Goal: Task Accomplishment & Management: Use online tool/utility

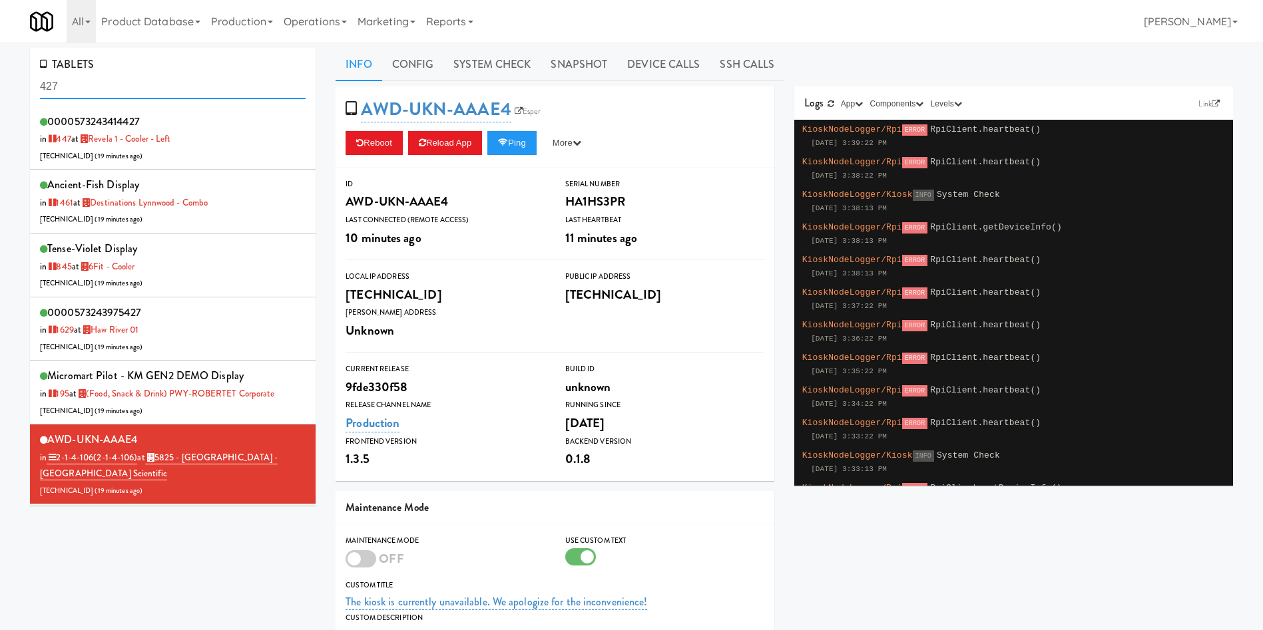
drag, startPoint x: 160, startPoint y: 84, endPoint x: 0, endPoint y: 99, distance: 161.1
click at [0, 99] on div "TABLETS 427 0000573243414427 in 447 at Revela 1 - Cooler - Left [TECHNICAL_ID] …" at bounding box center [631, 426] width 1263 height 757
type input "w"
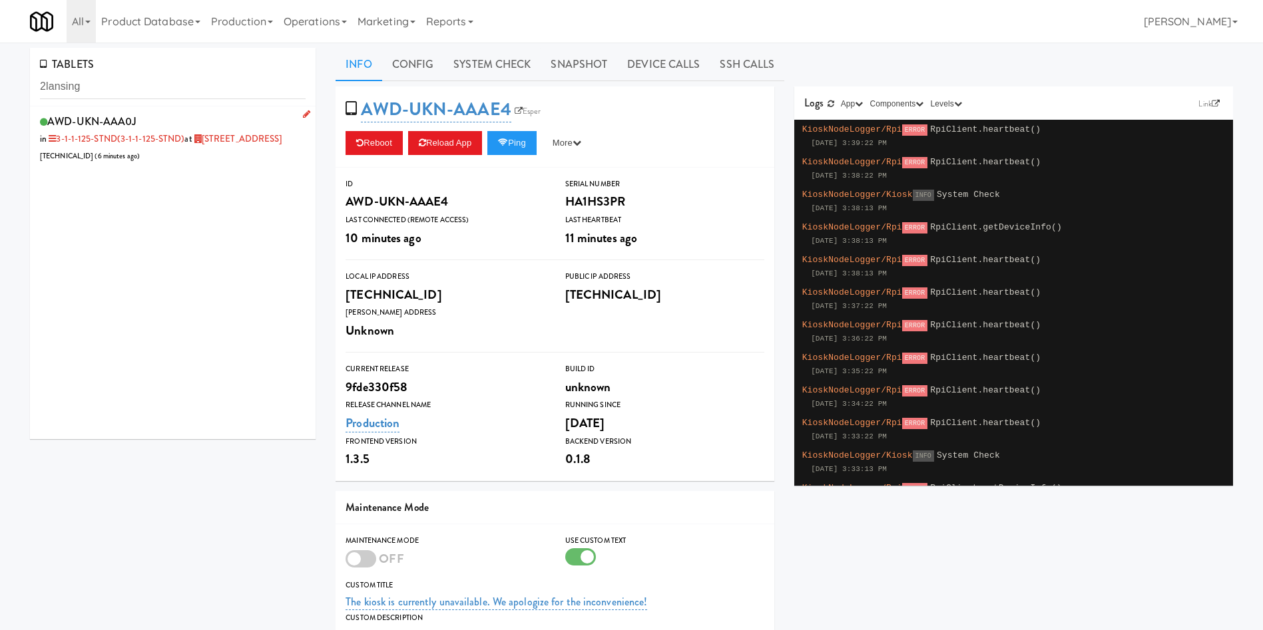
drag, startPoint x: 211, startPoint y: 160, endPoint x: 234, endPoint y: 159, distance: 22.6
click at [211, 159] on div "AWD-UKN-AAA0J in 3-1-1-125-STND (3-1-1-125-STND) at [GEOGRAPHIC_DATA] [TECHNICA…" at bounding box center [173, 138] width 266 height 53
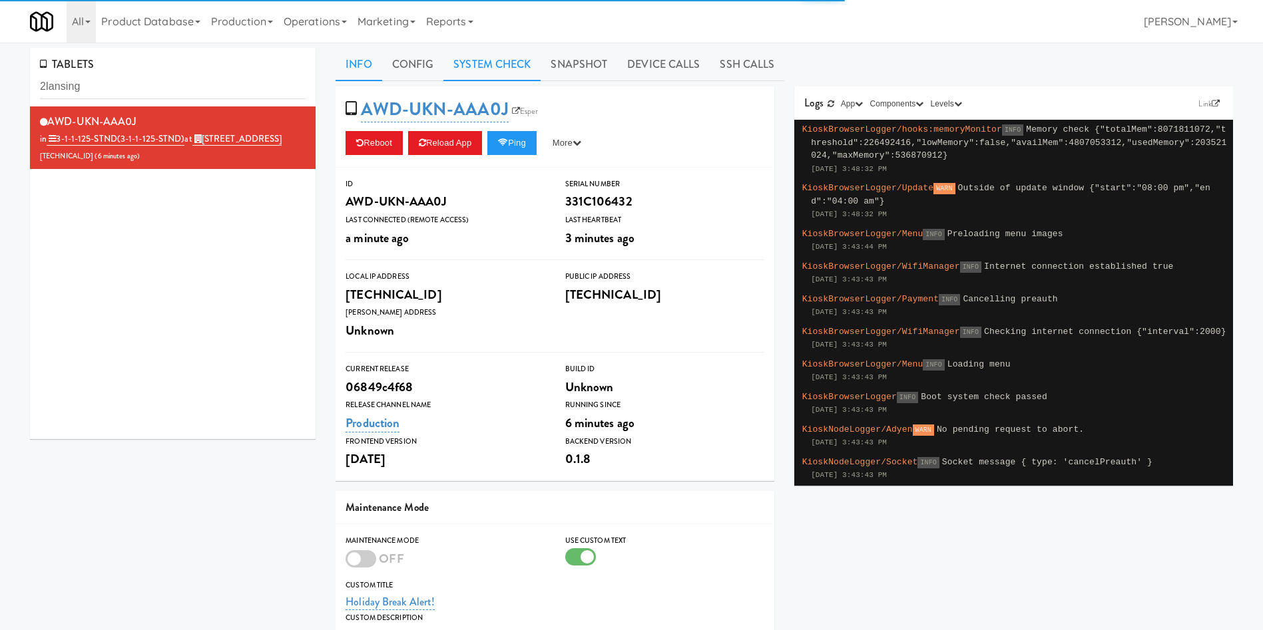
click at [523, 70] on link "System Check" at bounding box center [491, 64] width 97 height 33
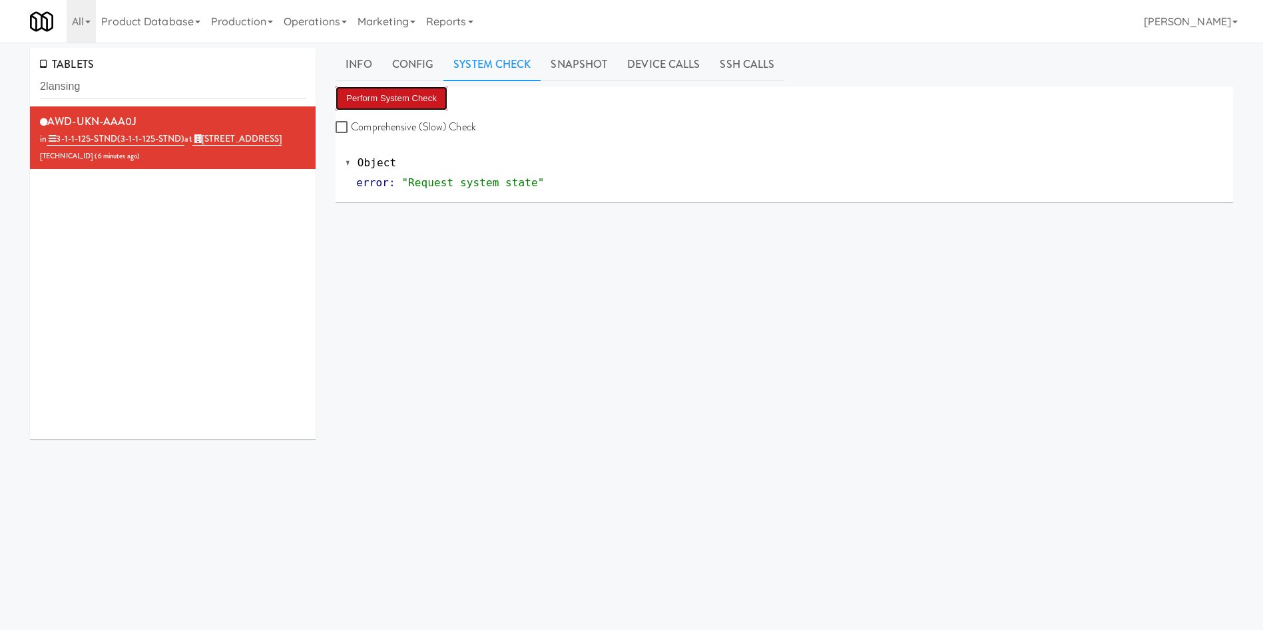
click at [425, 96] on button "Perform System Check" at bounding box center [391, 99] width 112 height 24
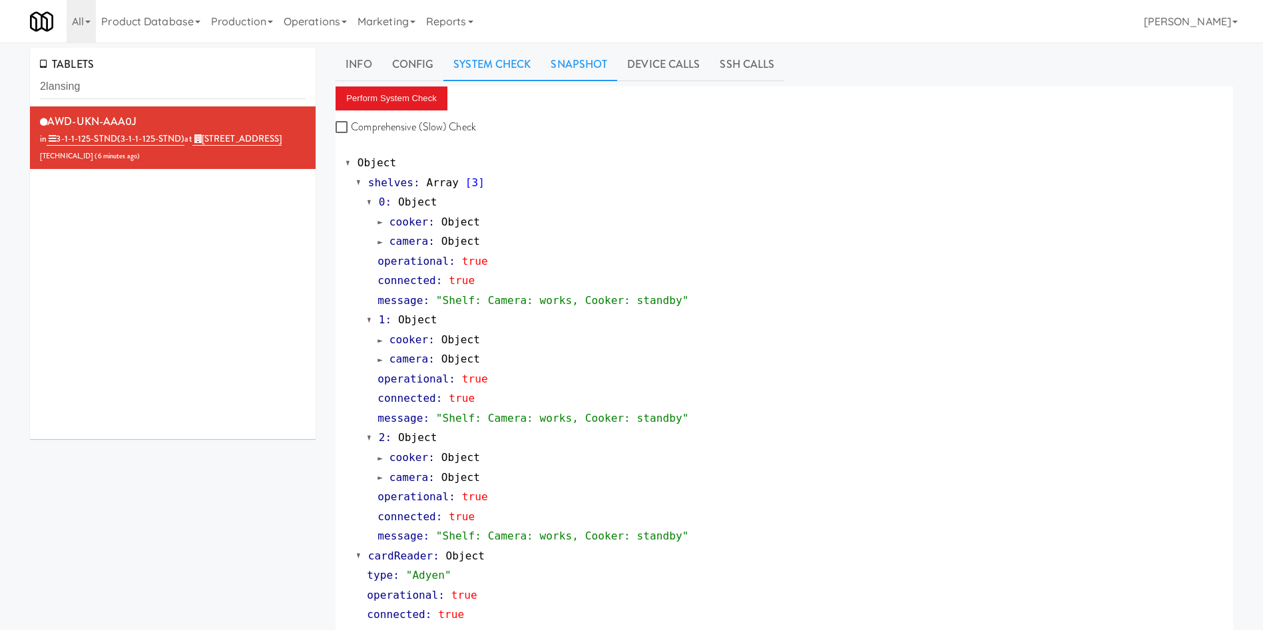
click at [550, 56] on link "Snapshot" at bounding box center [578, 64] width 77 height 33
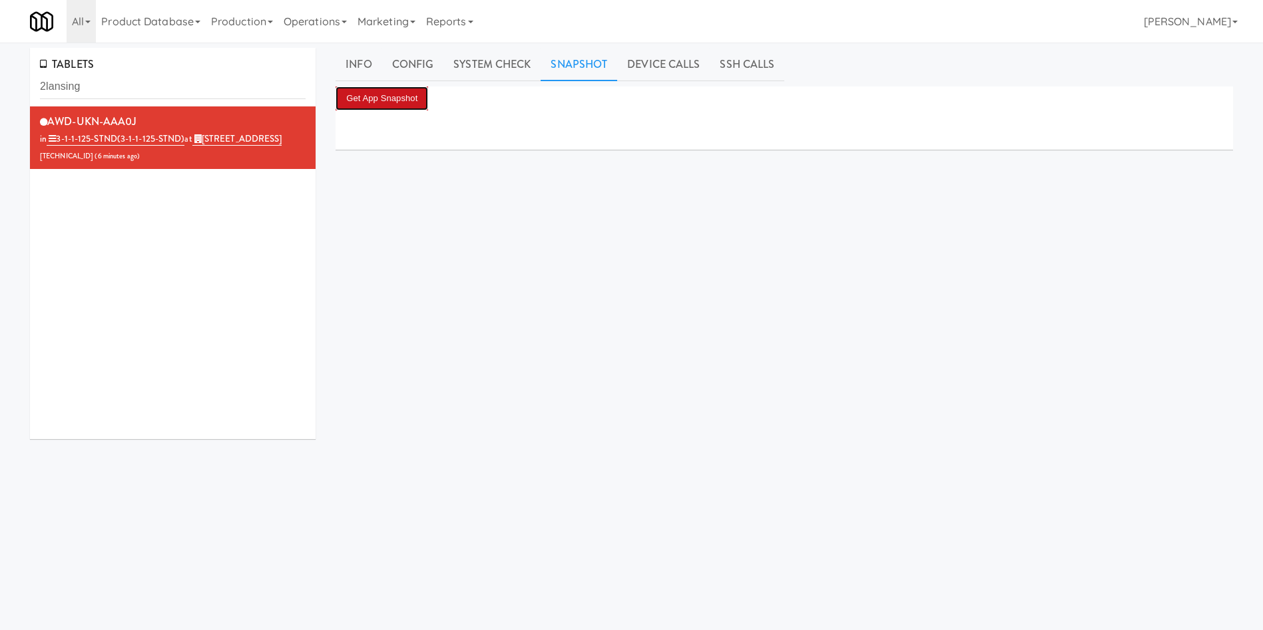
click at [401, 97] on button "Get App Snapshot" at bounding box center [381, 99] width 93 height 24
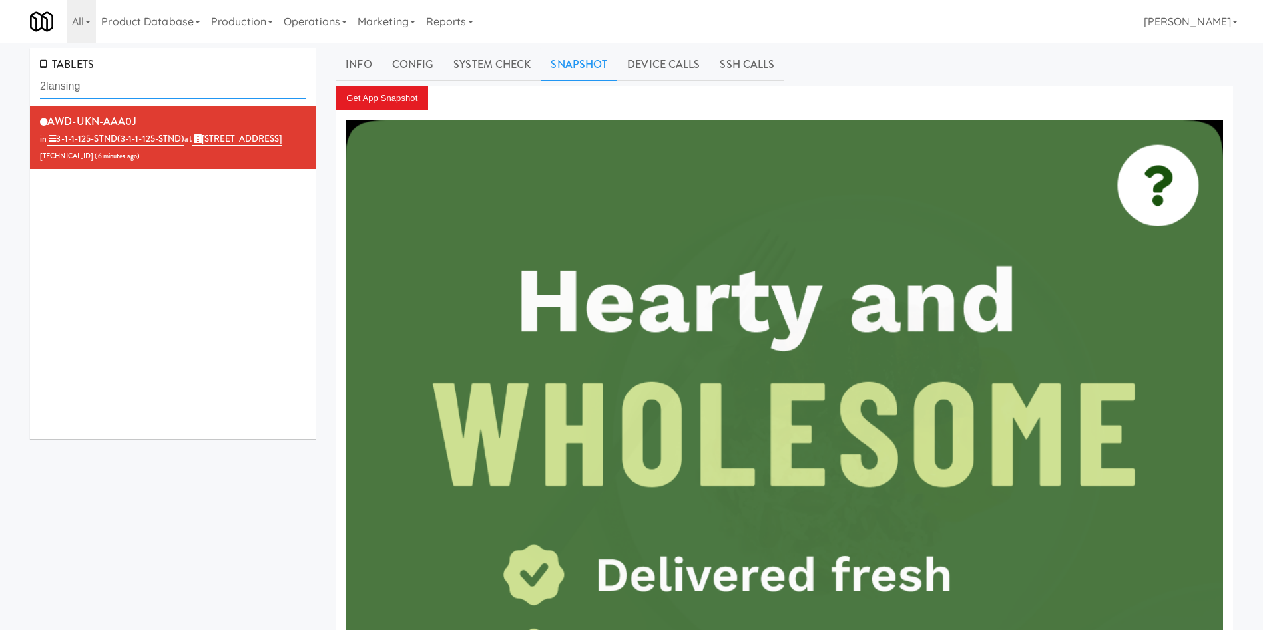
drag, startPoint x: 95, startPoint y: 89, endPoint x: 0, endPoint y: 89, distance: 95.2
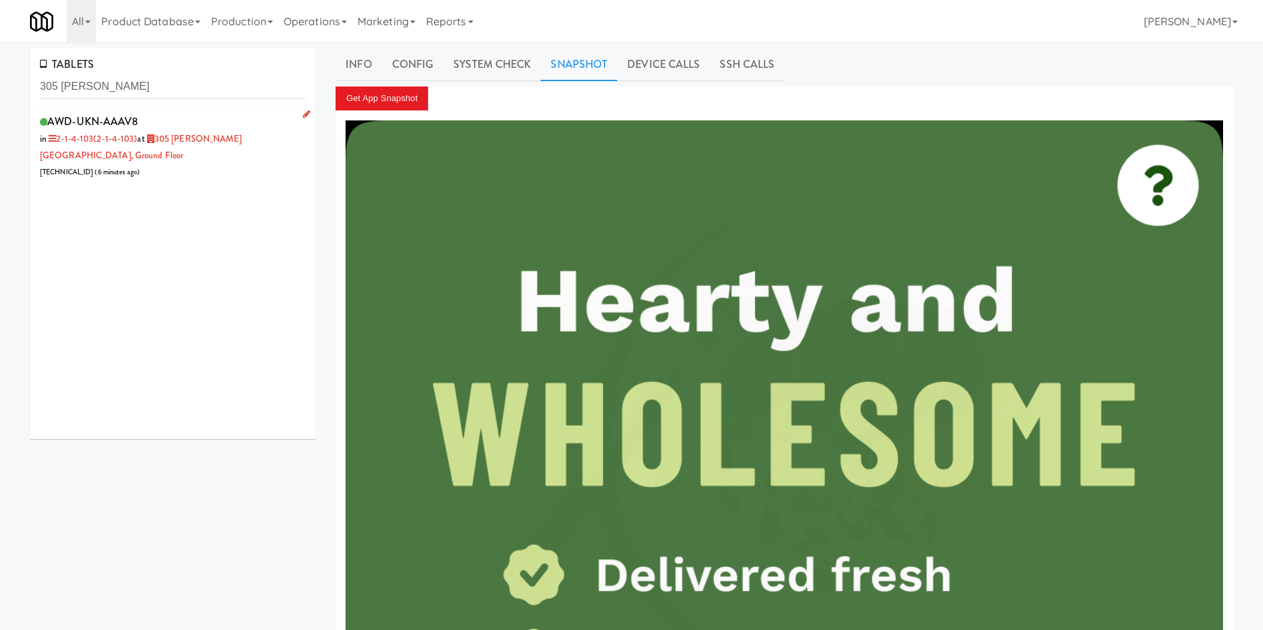
click at [214, 169] on div "AWD-UKN-AAAV8 in 2-1-4-103 (2-1-4-103) at [GEOGRAPHIC_DATA][PERSON_NAME], Groun…" at bounding box center [173, 146] width 266 height 69
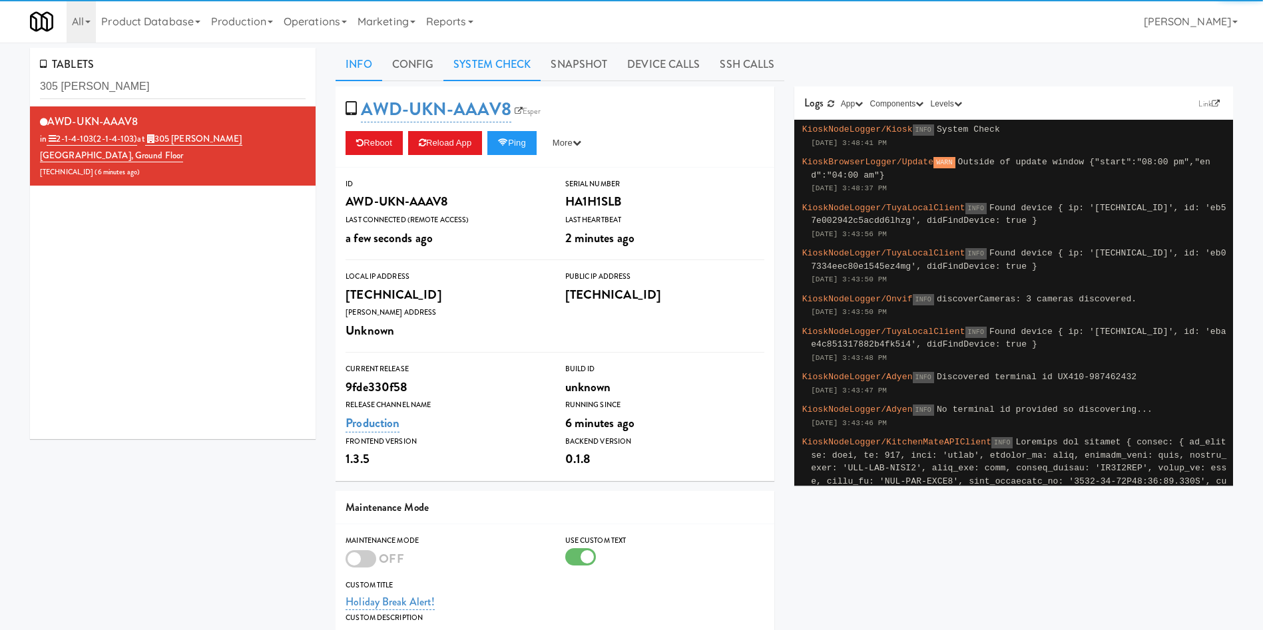
click at [491, 53] on link "System Check" at bounding box center [491, 64] width 97 height 33
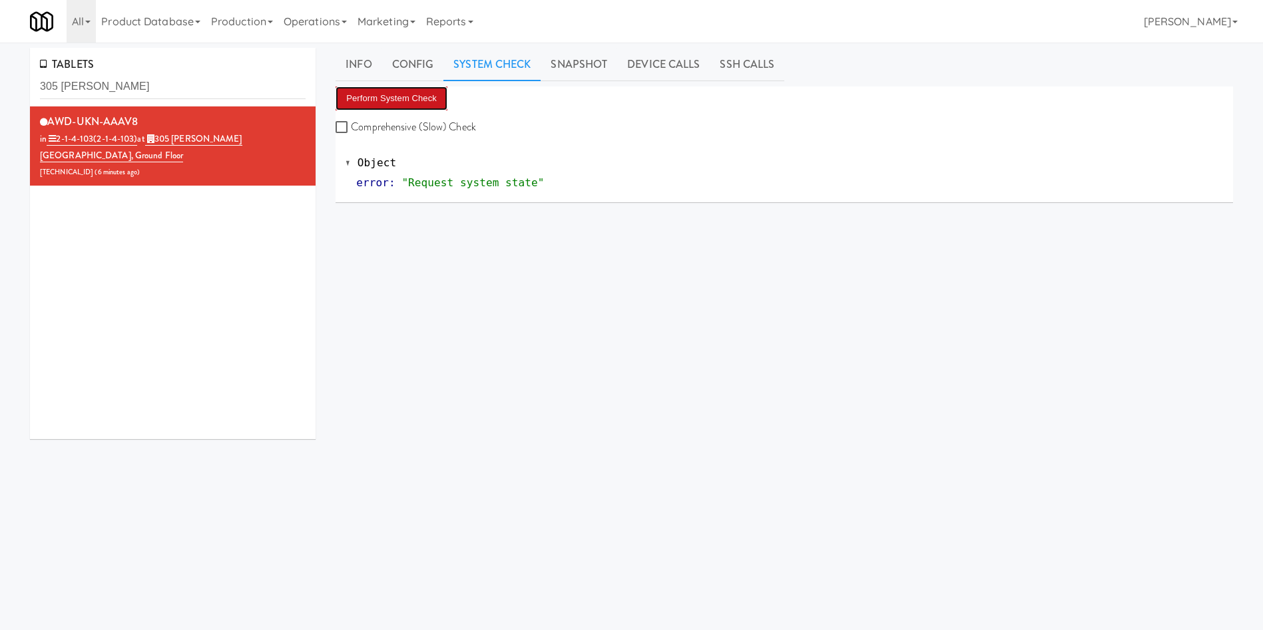
click at [388, 102] on button "Perform System Check" at bounding box center [391, 99] width 112 height 24
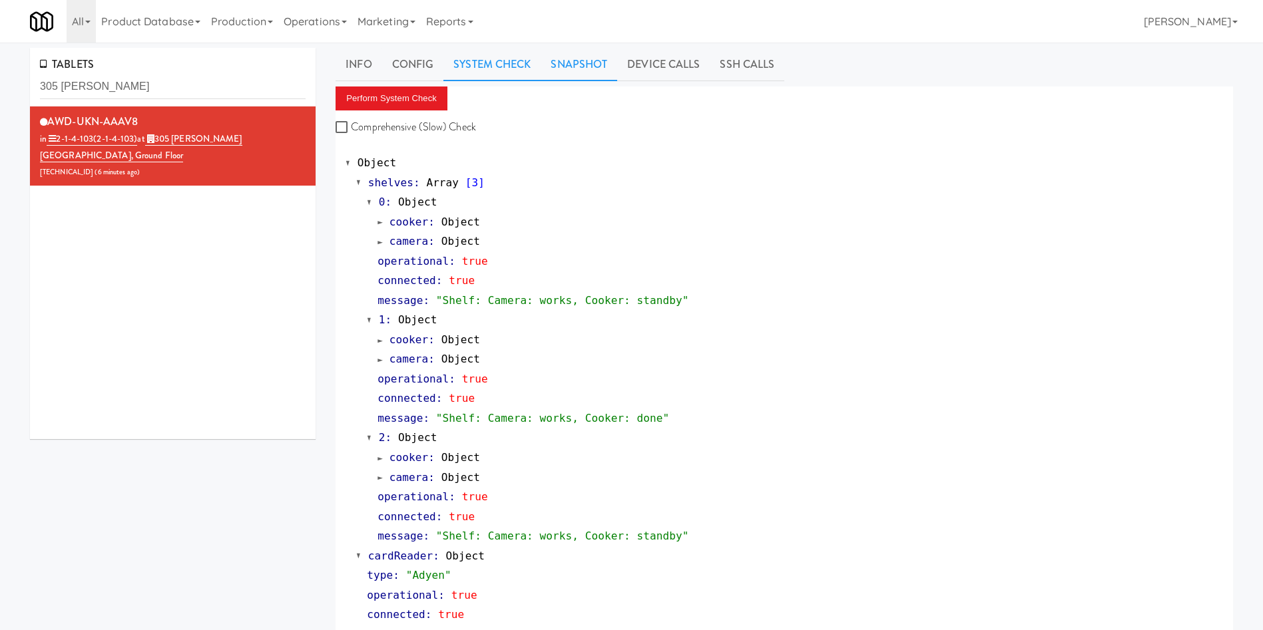
click at [588, 59] on link "Snapshot" at bounding box center [578, 64] width 77 height 33
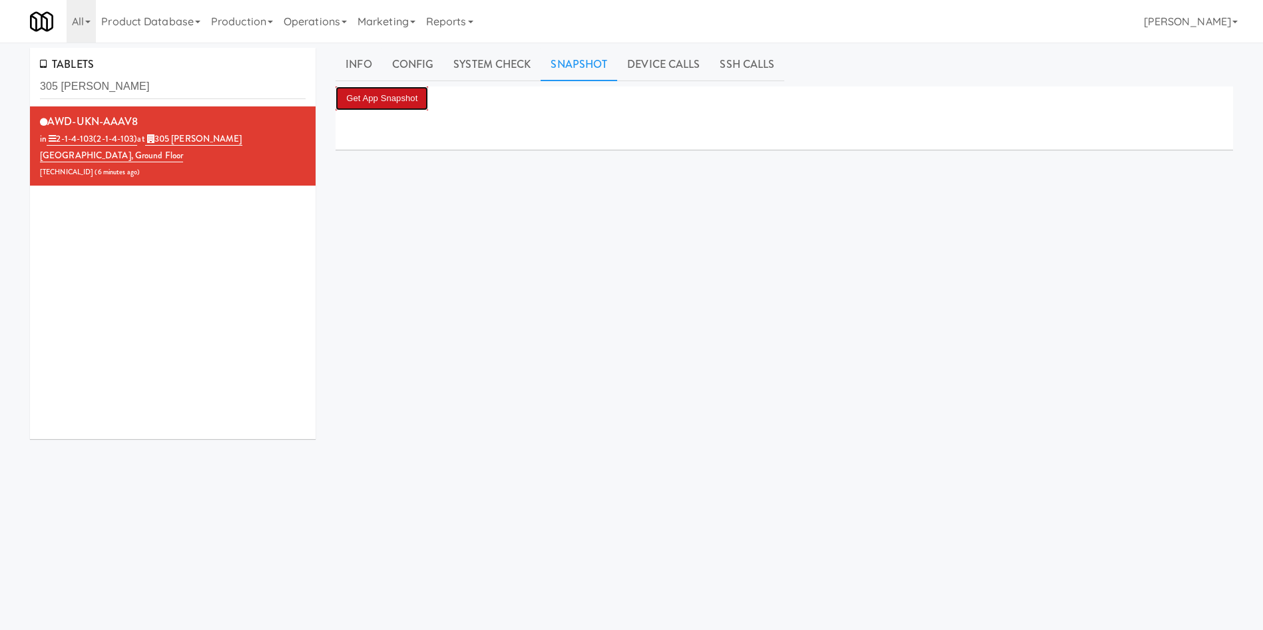
click at [411, 95] on button "Get App Snapshot" at bounding box center [381, 99] width 93 height 24
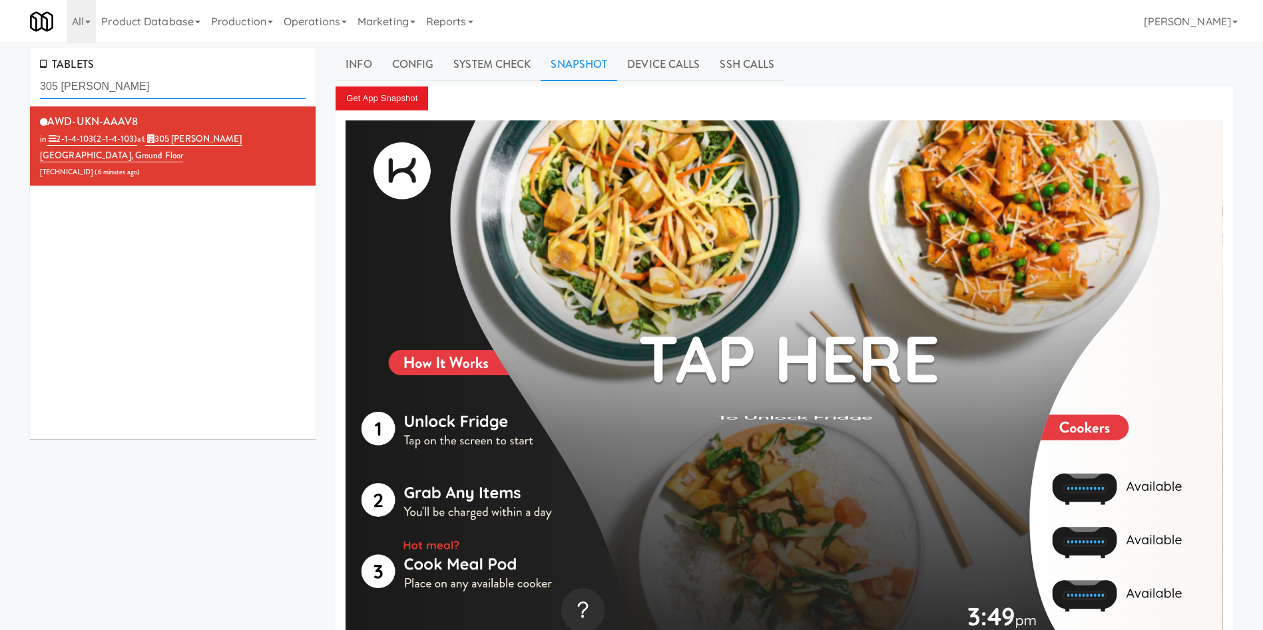
drag, startPoint x: 149, startPoint y: 87, endPoint x: 0, endPoint y: 97, distance: 149.4
click at [0, 97] on div "TABLETS 305 [PERSON_NAME] AWD-UKN-AAAV8 in 2-1-4-103 (2-1-4-103) at [GEOGRAPHIC…" at bounding box center [631, 357] width 1263 height 618
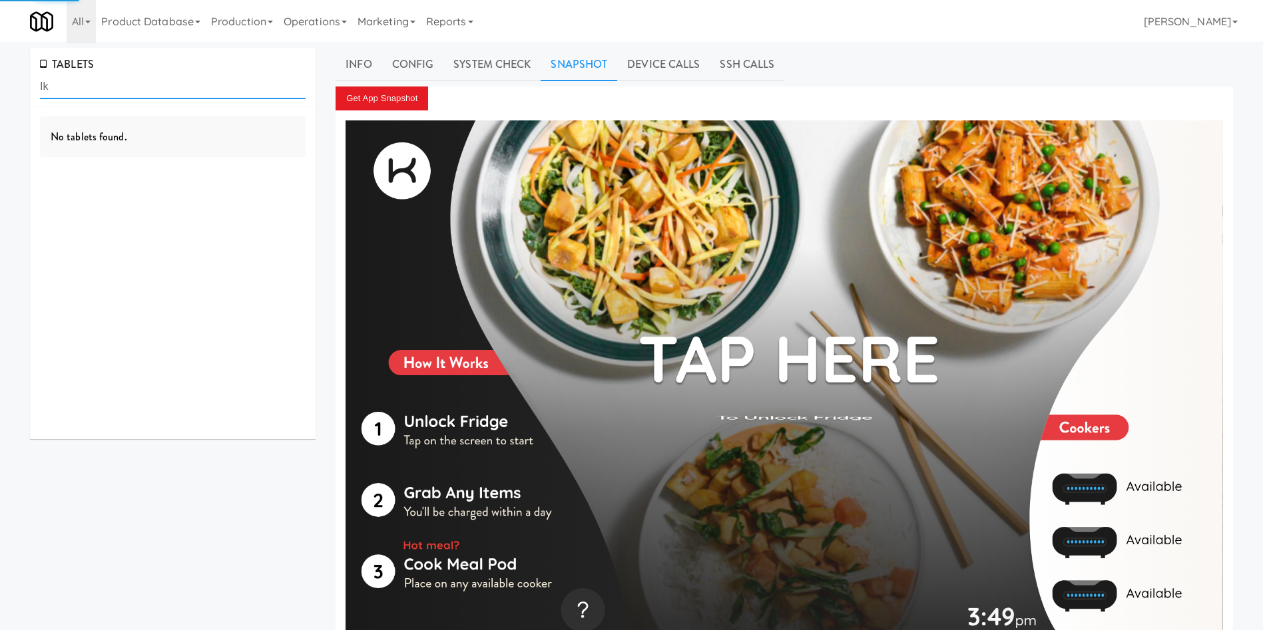
type input "I"
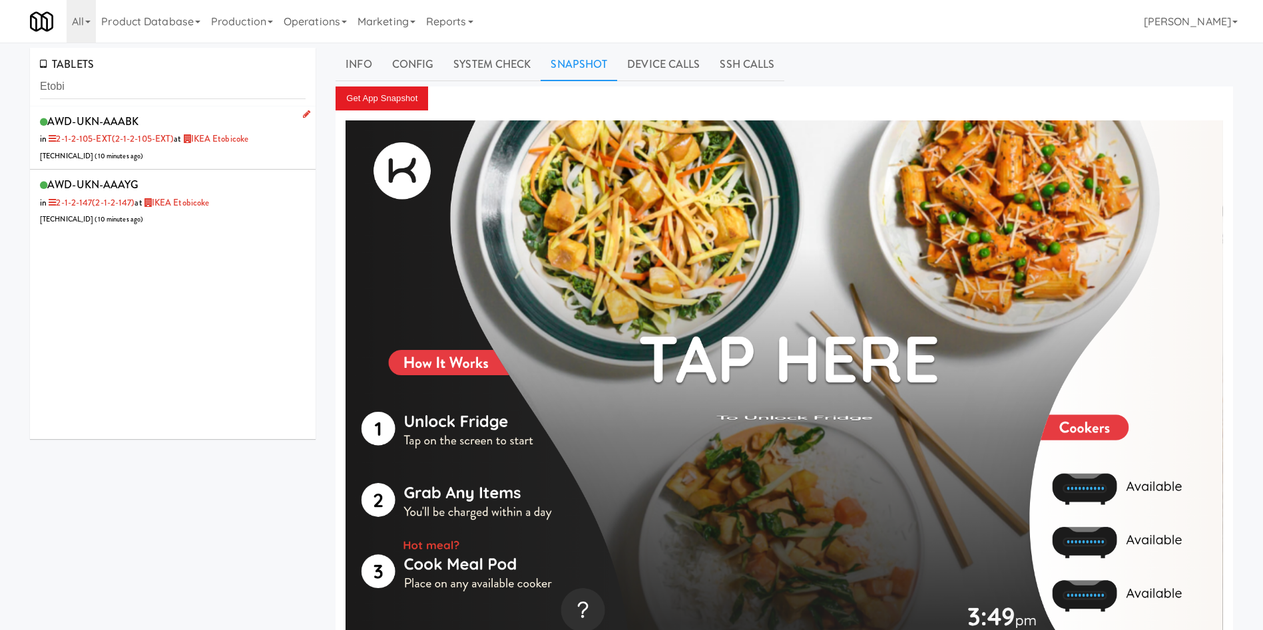
click at [192, 164] on li "AWD-UKN-AAABK in 2-1-2-105-EXT (2-1-2-105-EXT) at IKEA Etobicoke [TECHNICAL_ID]…" at bounding box center [173, 138] width 286 height 64
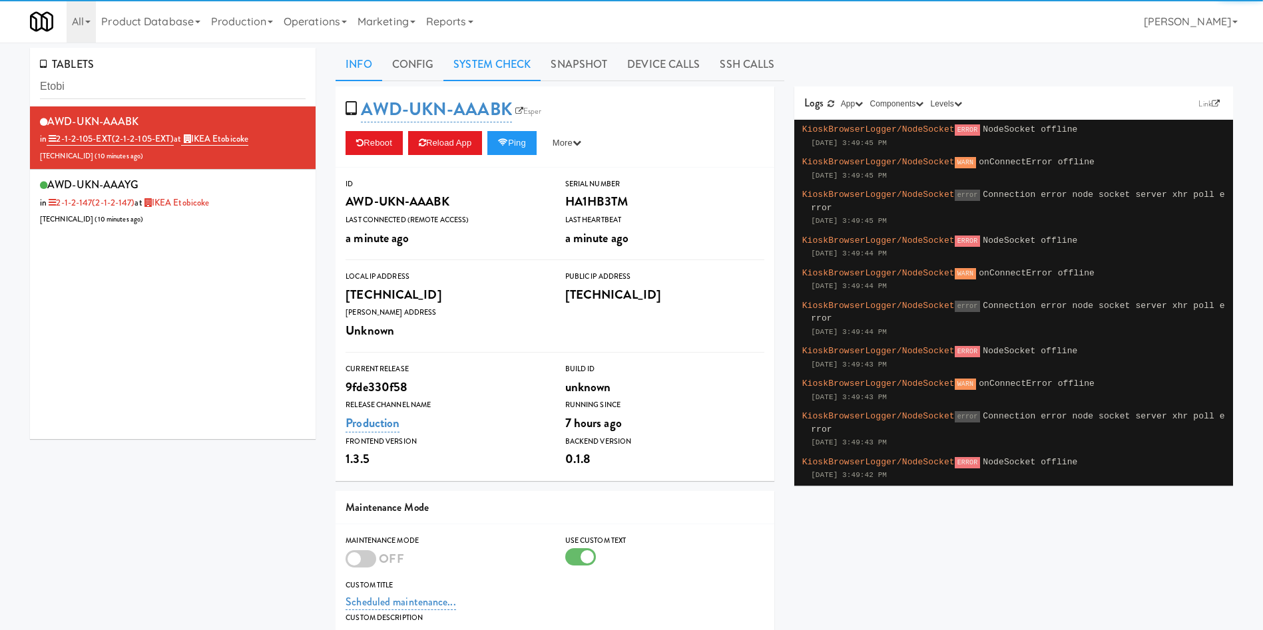
click at [511, 69] on link "System Check" at bounding box center [491, 64] width 97 height 33
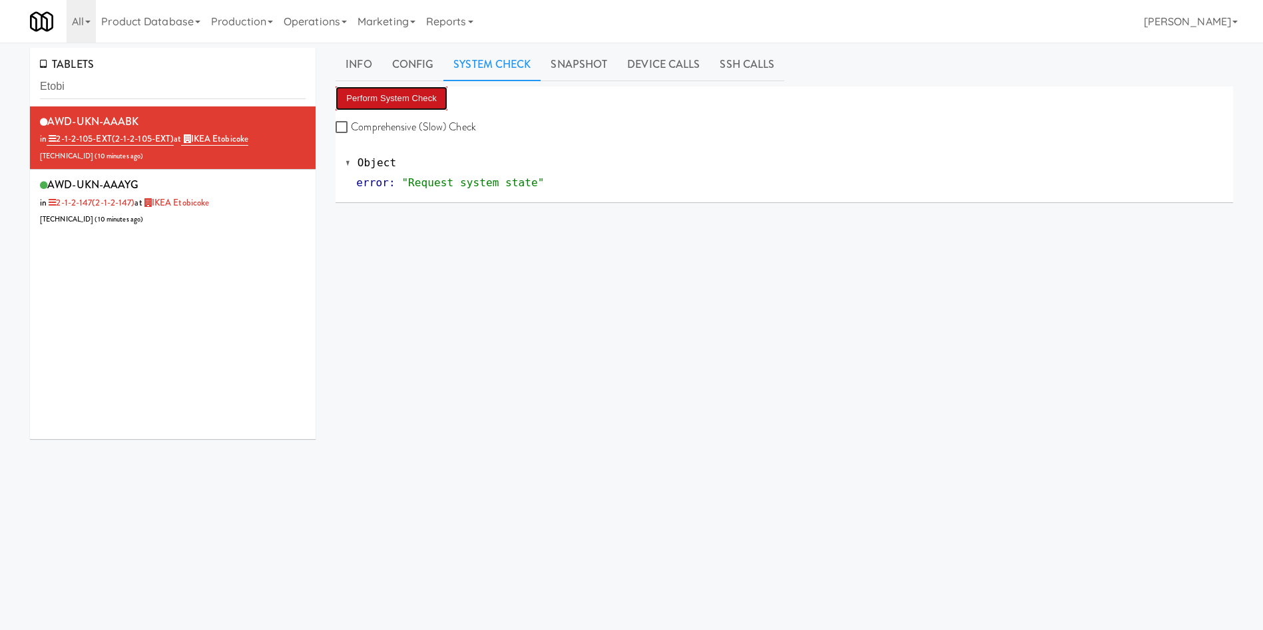
click at [421, 102] on button "Perform System Check" at bounding box center [391, 99] width 112 height 24
click at [365, 58] on link "Info" at bounding box center [358, 64] width 46 height 33
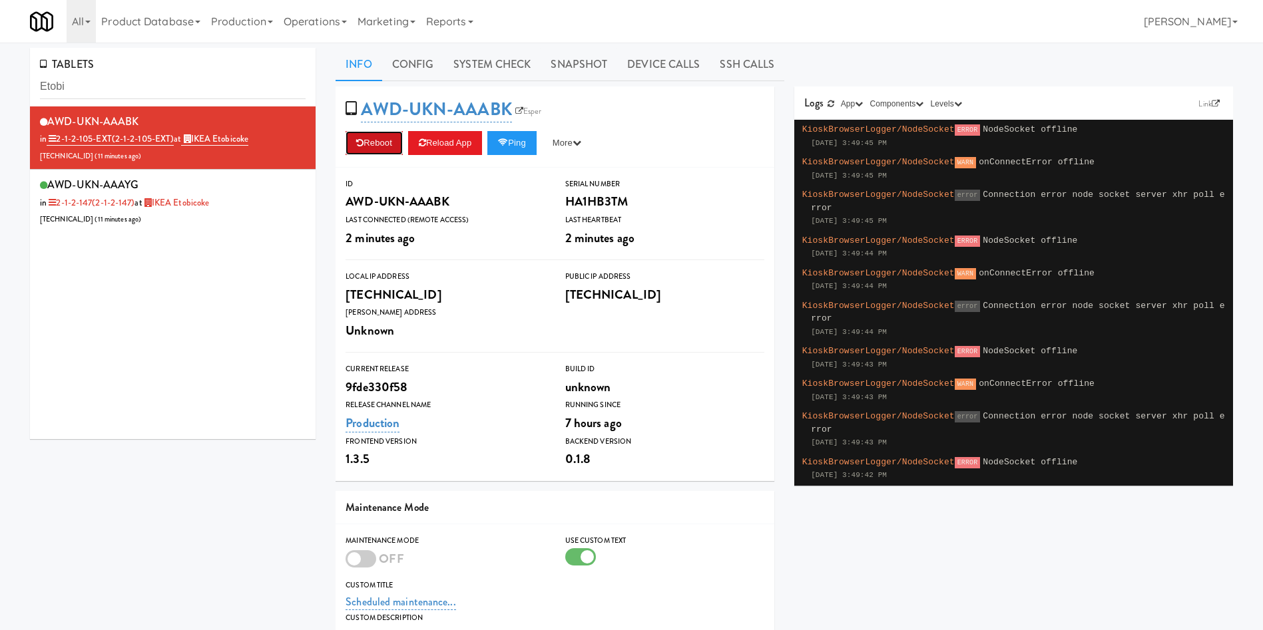
click at [371, 138] on button "Reboot" at bounding box center [373, 143] width 57 height 24
drag, startPoint x: 141, startPoint y: 89, endPoint x: 0, endPoint y: 59, distance: 144.1
click at [0, 59] on div "TABLETS Etobi AWD-UKN-AAABK in 2-1-2-105-EXT (2-1-2-105-EXT) at IKEA Etobicoke …" at bounding box center [631, 426] width 1263 height 757
drag, startPoint x: 499, startPoint y: 49, endPoint x: 460, endPoint y: 82, distance: 50.5
click at [495, 53] on link "System Check" at bounding box center [491, 64] width 97 height 33
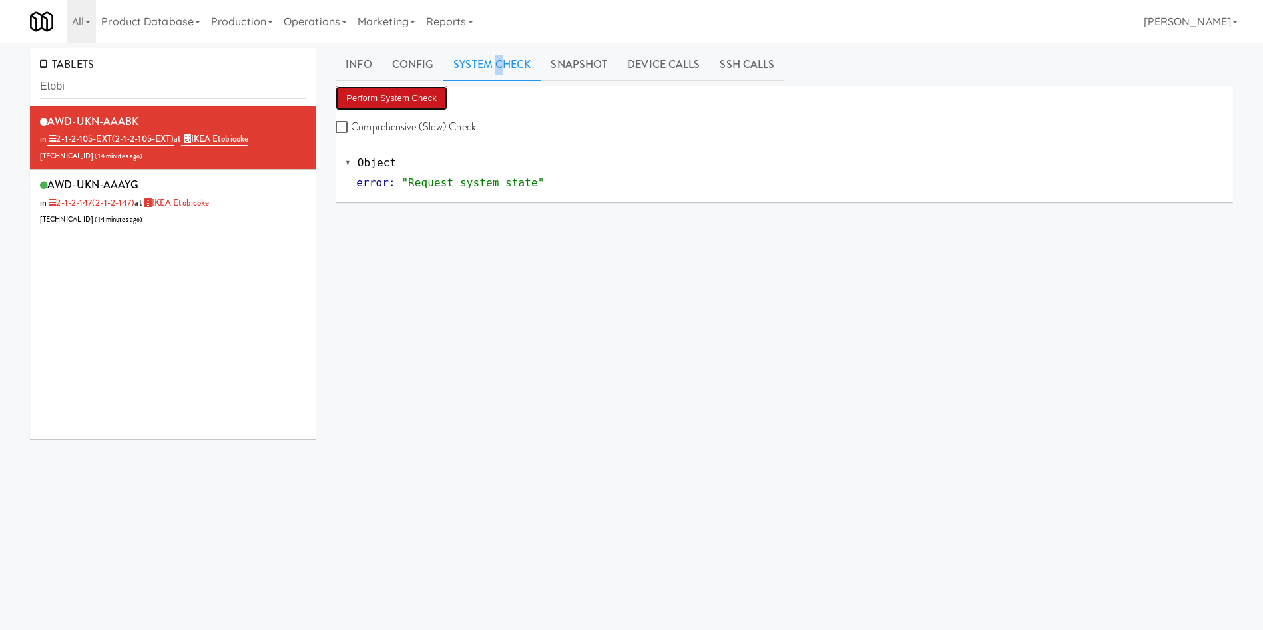
click at [405, 105] on button "Perform System Check" at bounding box center [391, 99] width 112 height 24
click at [426, 97] on button "Perform System Check" at bounding box center [391, 99] width 112 height 24
drag, startPoint x: 111, startPoint y: 79, endPoint x: 323, endPoint y: 108, distance: 214.3
click at [21, 94] on div "TABLETS Etobi AWD-UKN-AAABK in 2-1-2-105-EXT (2-1-2-105-EXT) at IKEA Etobicoke …" at bounding box center [173, 248] width 306 height 401
click at [424, 101] on button "Perform System Check" at bounding box center [391, 99] width 112 height 24
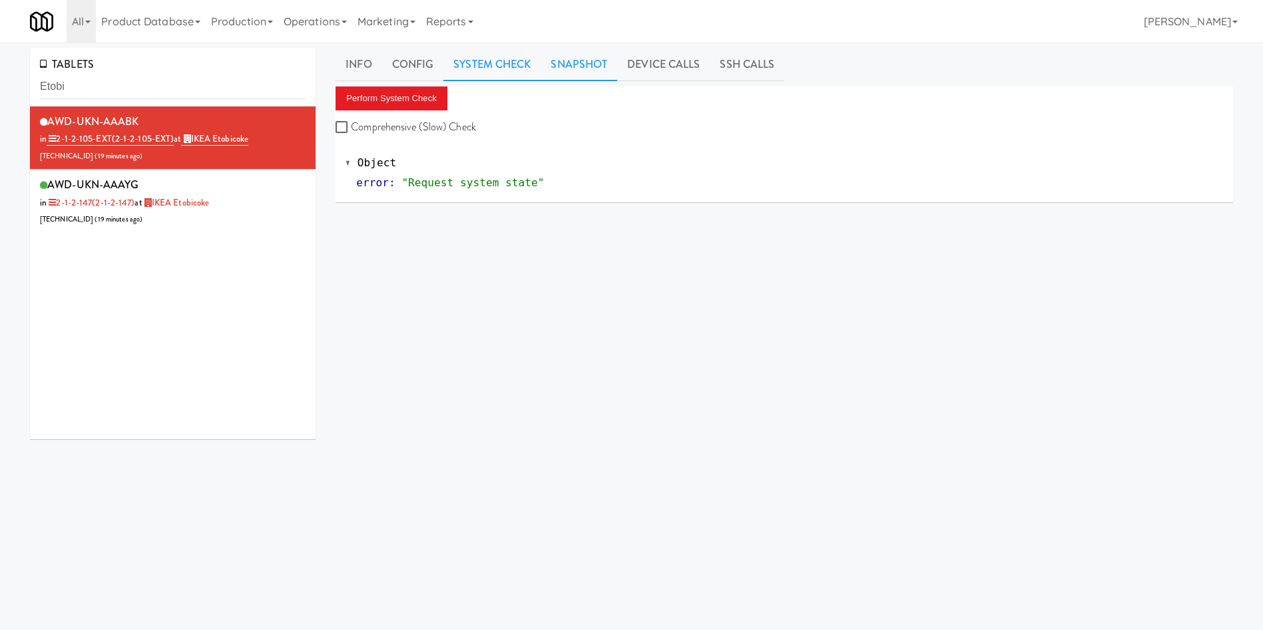
click at [567, 65] on link "Snapshot" at bounding box center [578, 64] width 77 height 33
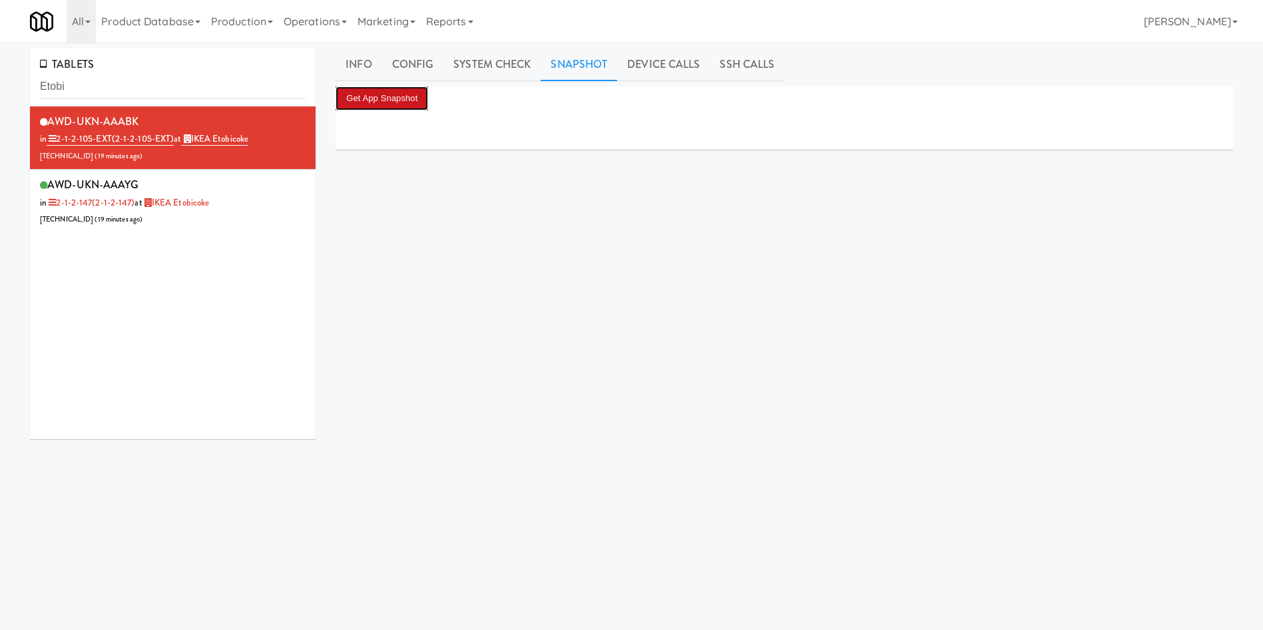
click at [402, 100] on button "Get App Snapshot" at bounding box center [381, 99] width 93 height 24
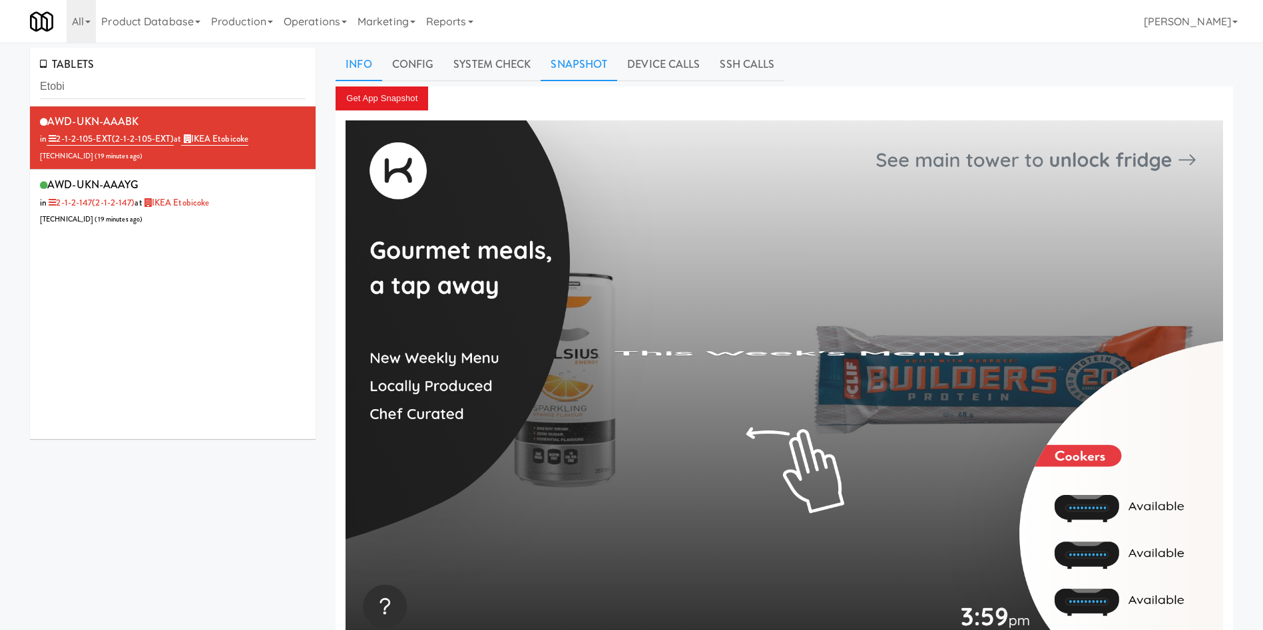
click at [364, 69] on link "Info" at bounding box center [358, 64] width 46 height 33
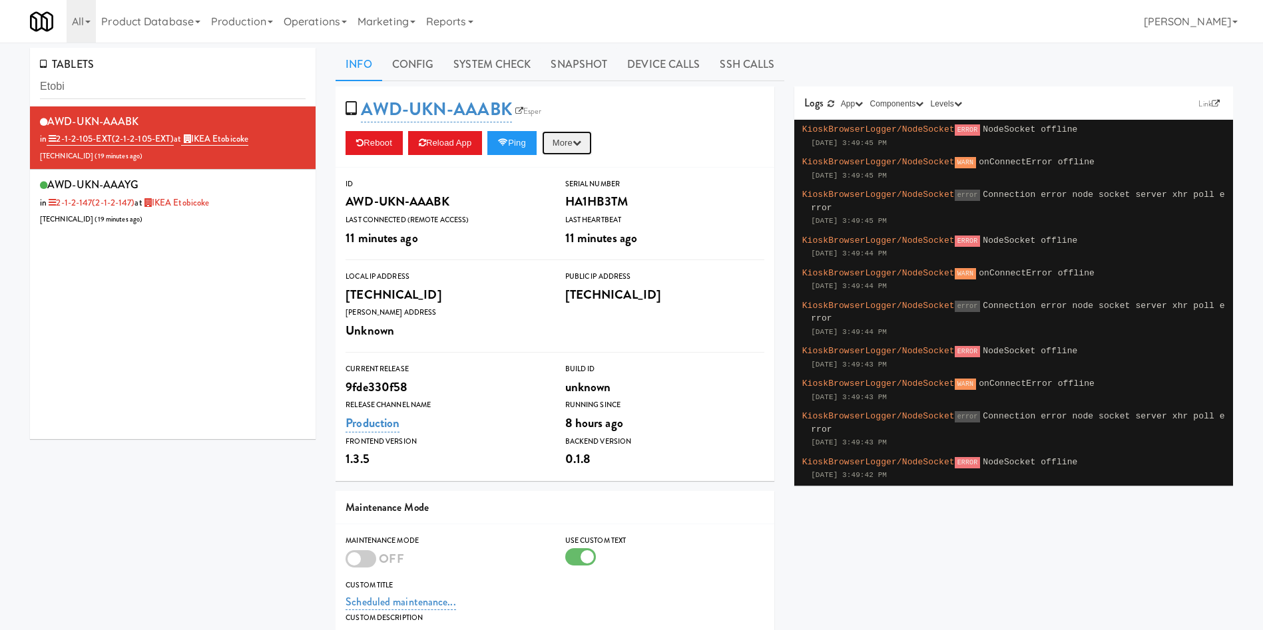
click at [563, 145] on button "More" at bounding box center [567, 143] width 50 height 24
click at [560, 198] on link "Restart Server" at bounding box center [536, 194] width 121 height 24
click at [544, 65] on link "Snapshot" at bounding box center [578, 64] width 77 height 33
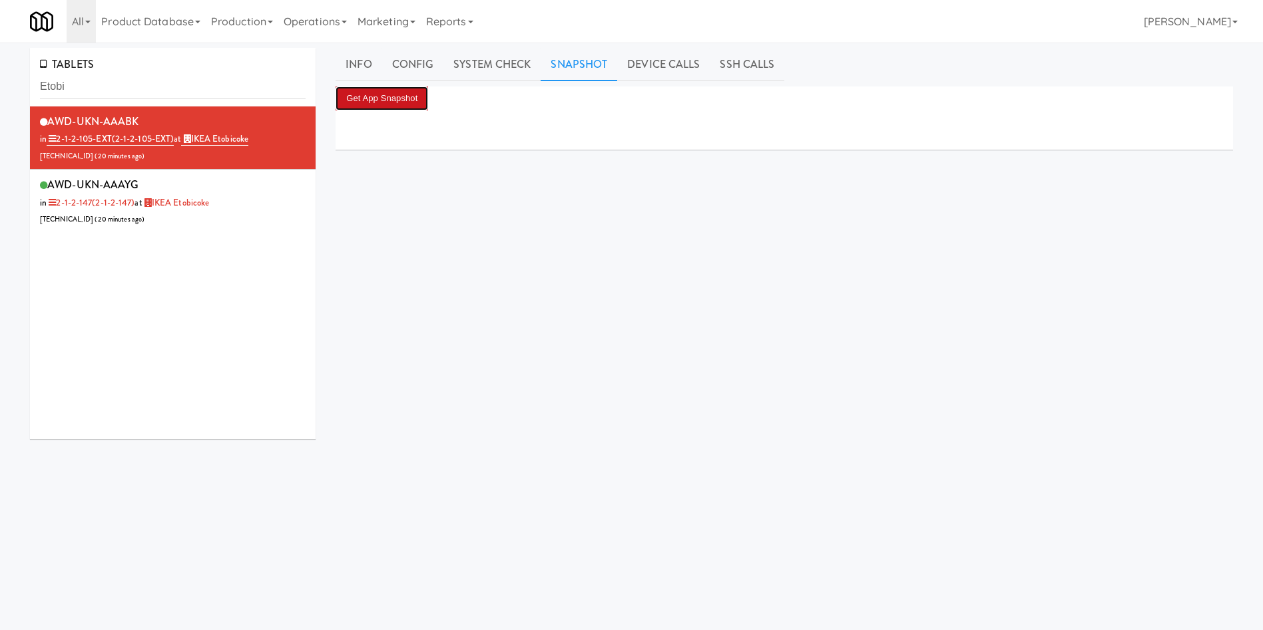
click at [395, 101] on button "Get App Snapshot" at bounding box center [381, 99] width 93 height 24
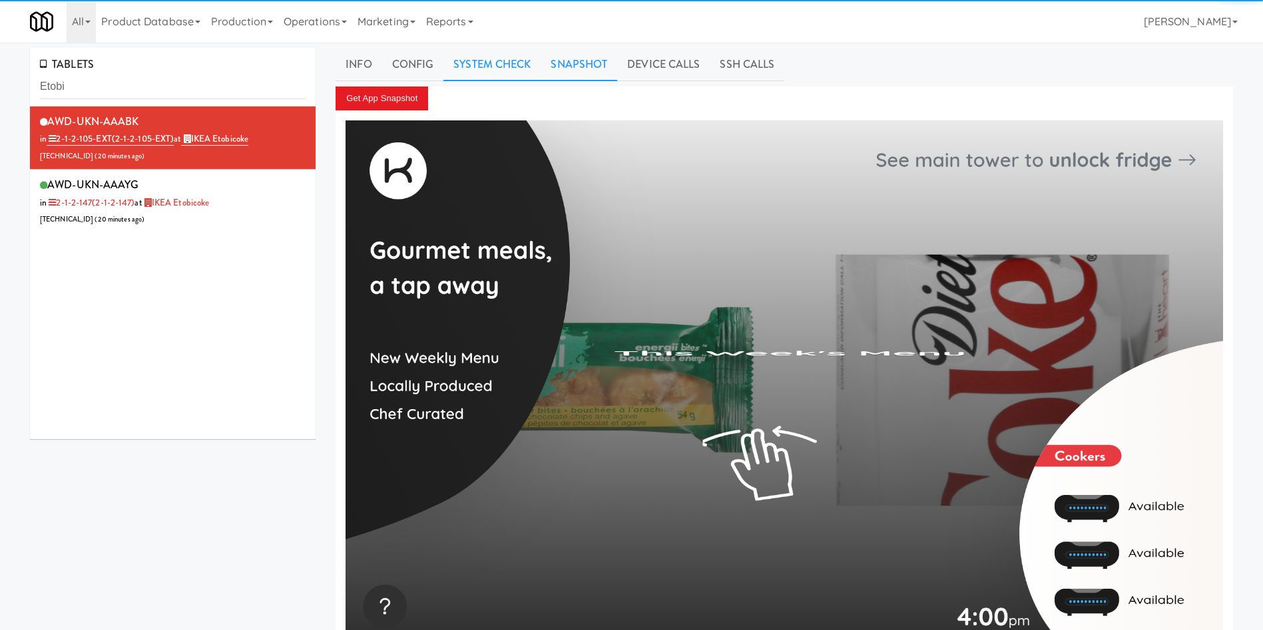
click at [484, 67] on link "System Check" at bounding box center [491, 64] width 97 height 33
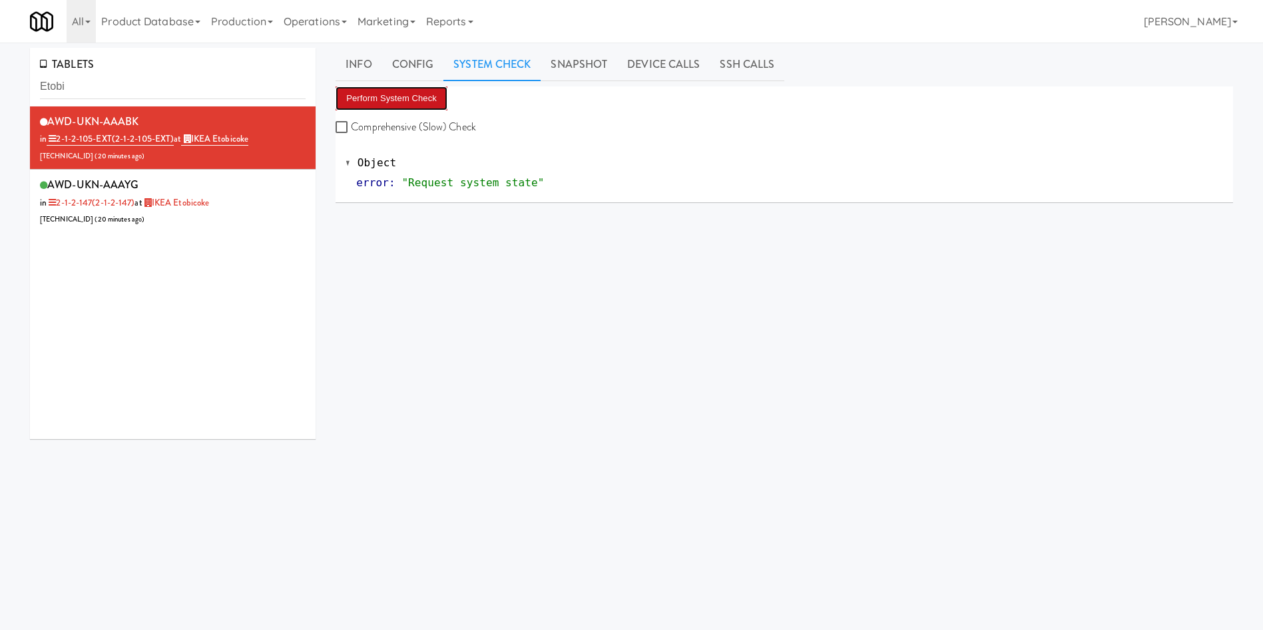
click at [391, 93] on button "Perform System Check" at bounding box center [391, 99] width 112 height 24
drag, startPoint x: 14, startPoint y: 86, endPoint x: 0, endPoint y: 86, distance: 14.0
click at [0, 86] on div "TABLETS Etobi AWD-UKN-AAABK in 2-1-2-105-EXT (2-1-2-105-EXT) at IKEA Etobicoke …" at bounding box center [631, 317] width 1263 height 538
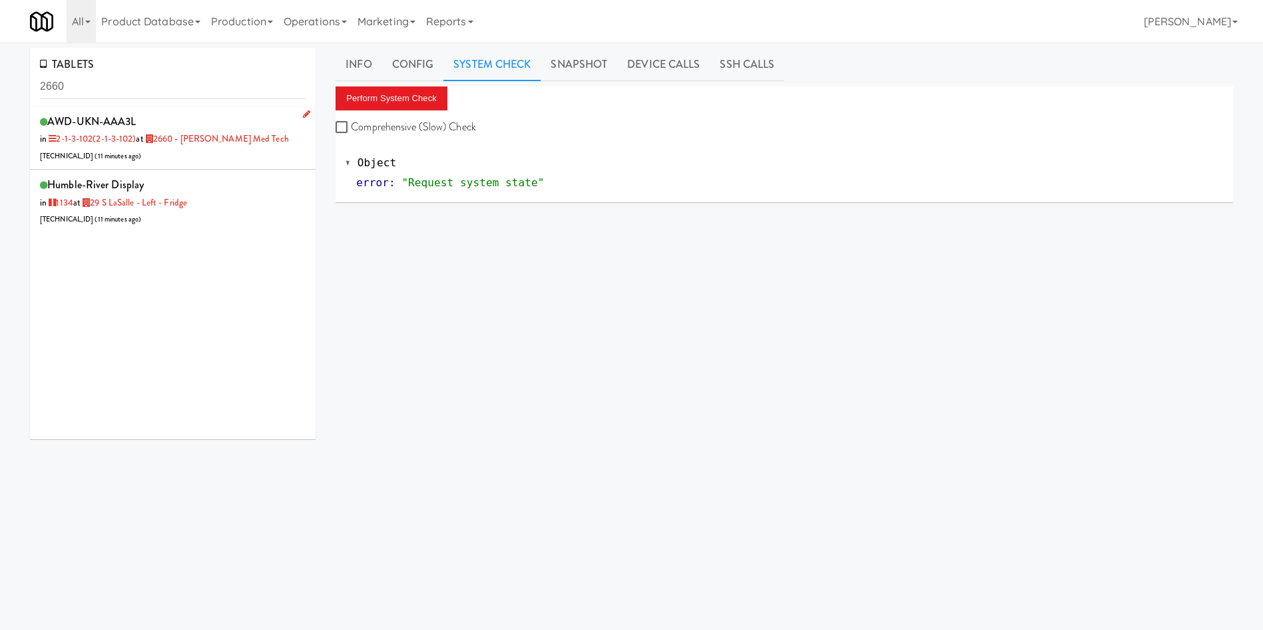
click at [262, 156] on div "AWD-UKN-AAA3L in 2-1-3-102 (2-1-3-102) at 2660 - [PERSON_NAME] Med Tech [TECHNI…" at bounding box center [173, 138] width 266 height 53
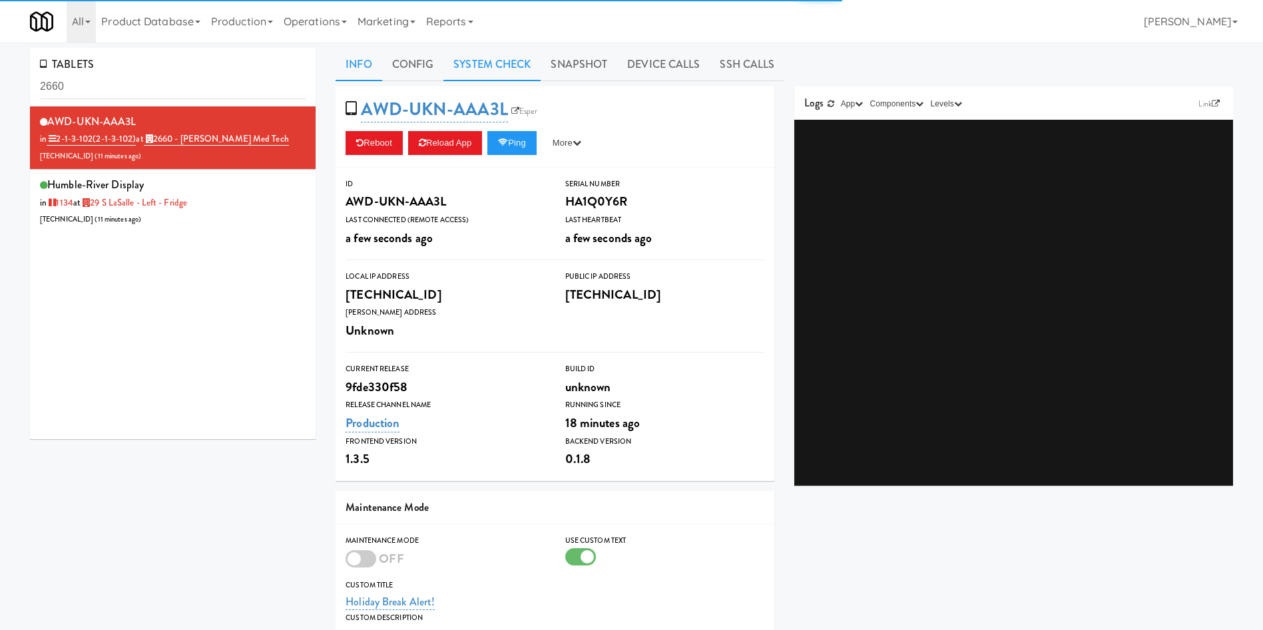
click at [505, 67] on link "System Check" at bounding box center [491, 64] width 97 height 33
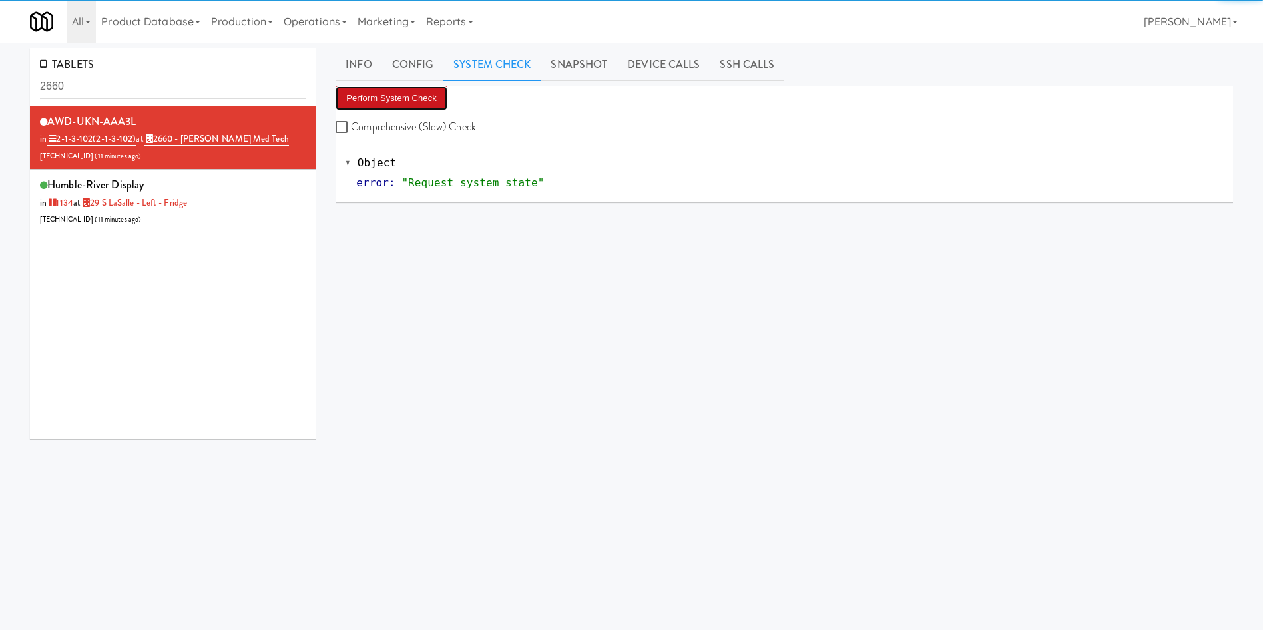
click at [426, 95] on button "Perform System Check" at bounding box center [391, 99] width 112 height 24
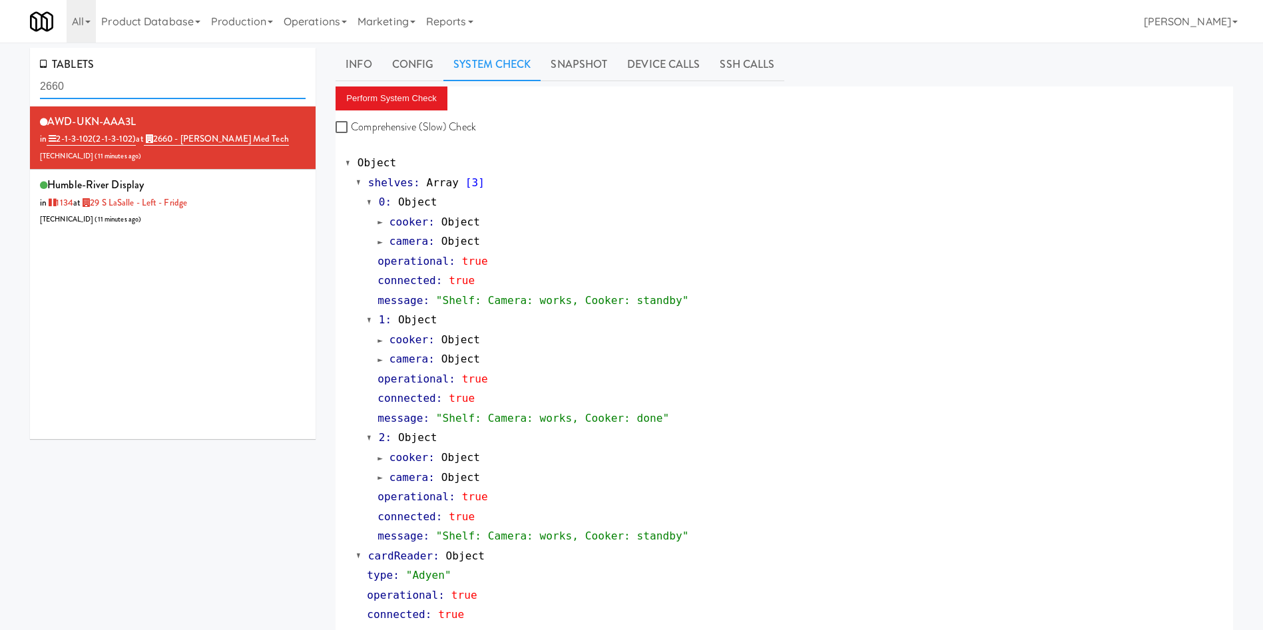
drag, startPoint x: 157, startPoint y: 82, endPoint x: 0, endPoint y: 81, distance: 157.1
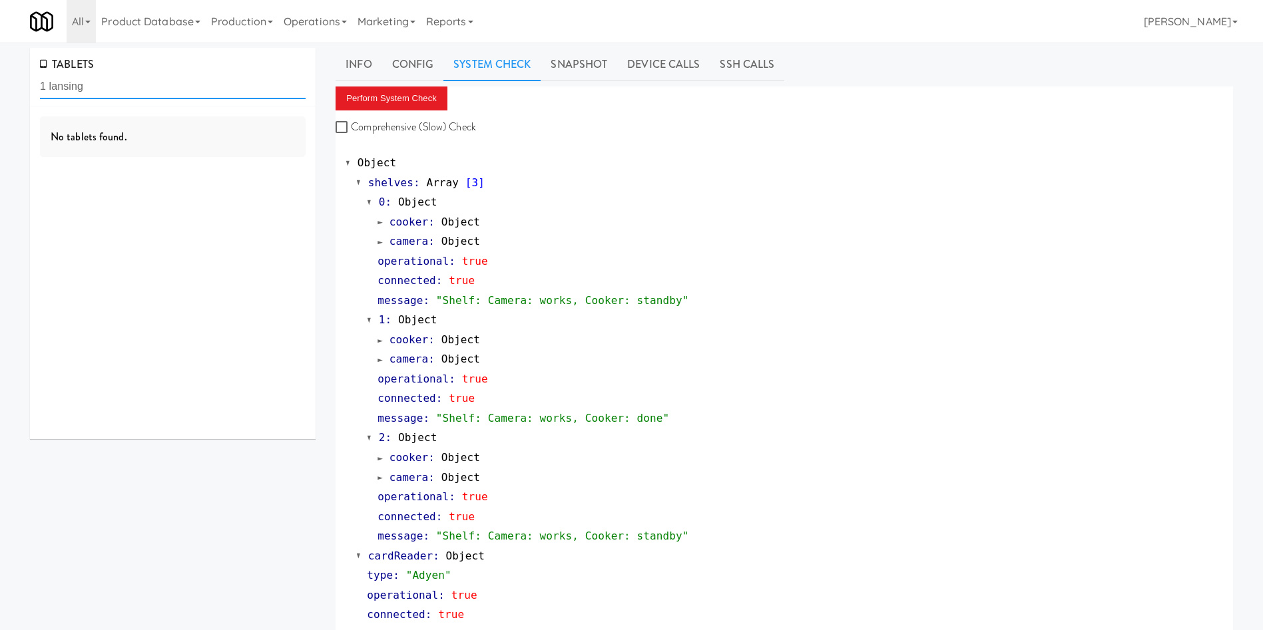
drag, startPoint x: 45, startPoint y: 87, endPoint x: 6, endPoint y: 87, distance: 39.3
click at [190, 160] on div "AWD-UKN-AAA0J in 3-1-1-125-STND (3-1-1-125-STND) at [GEOGRAPHIC_DATA] [TECHNICA…" at bounding box center [173, 138] width 266 height 53
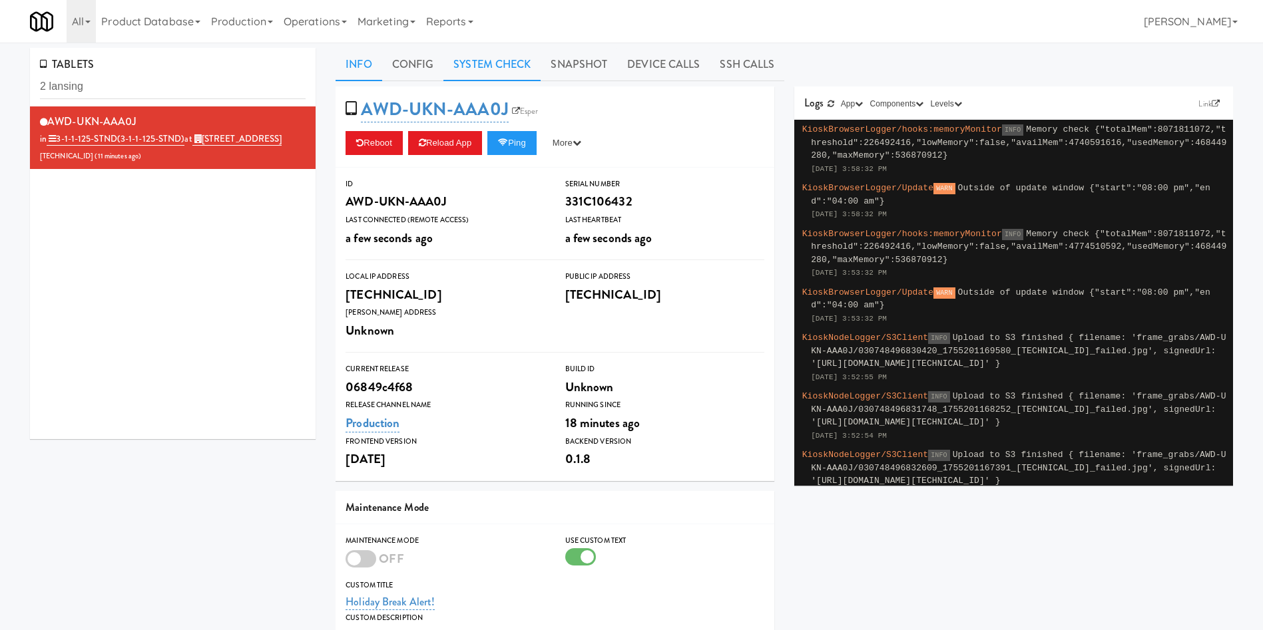
click at [502, 63] on link "System Check" at bounding box center [491, 64] width 97 height 33
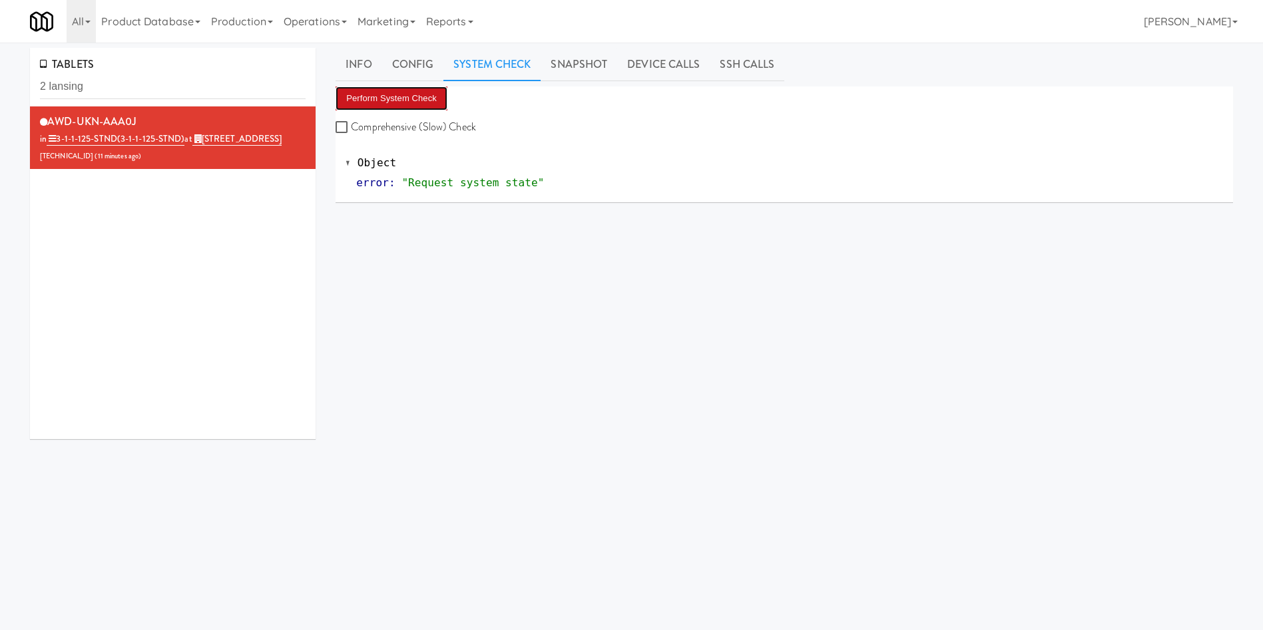
click at [418, 97] on button "Perform System Check" at bounding box center [391, 99] width 112 height 24
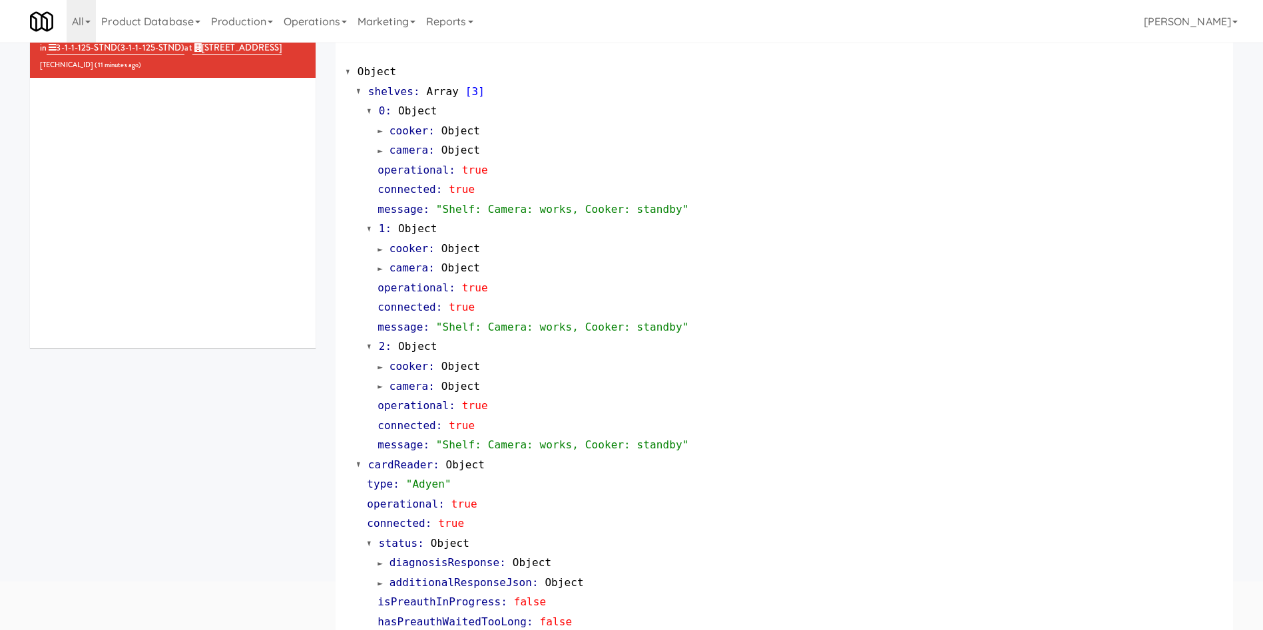
scroll to position [5, 0]
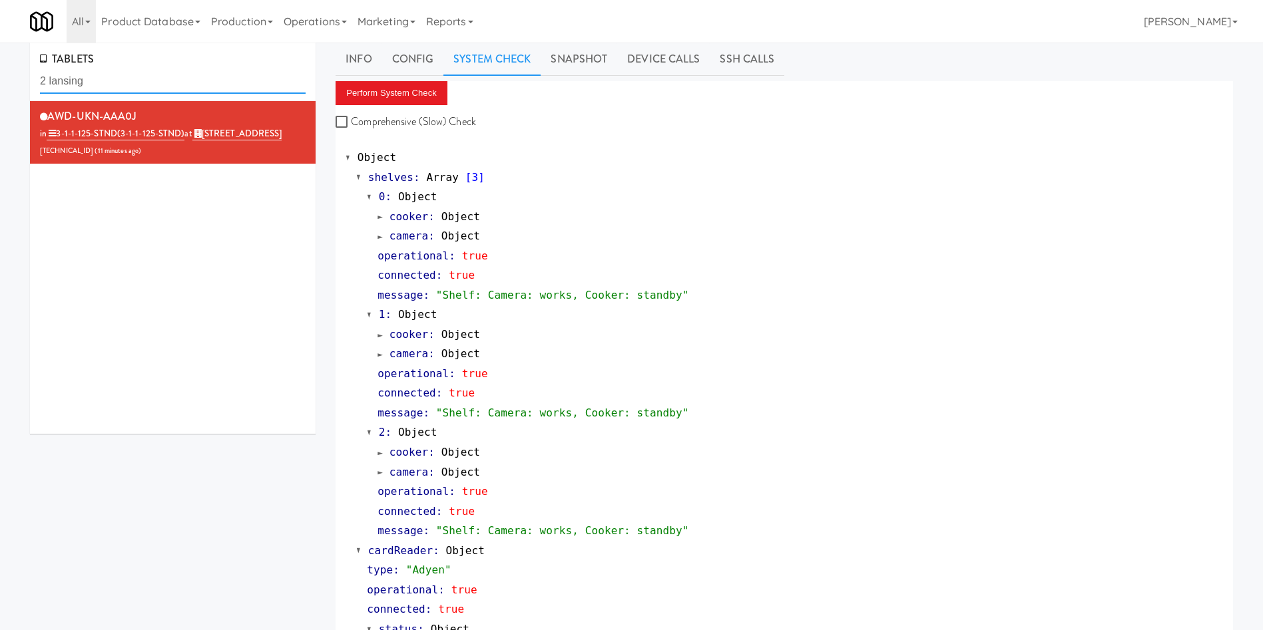
drag, startPoint x: 134, startPoint y: 83, endPoint x: 0, endPoint y: 77, distance: 133.9
click at [0, 77] on div "TABLETS 2 lansing AWD-UKN-AAA0J in 3-1-1-125-STND (3-1-1-125-STND) at [GEOGRAPH…" at bounding box center [631, 636] width 1263 height 1187
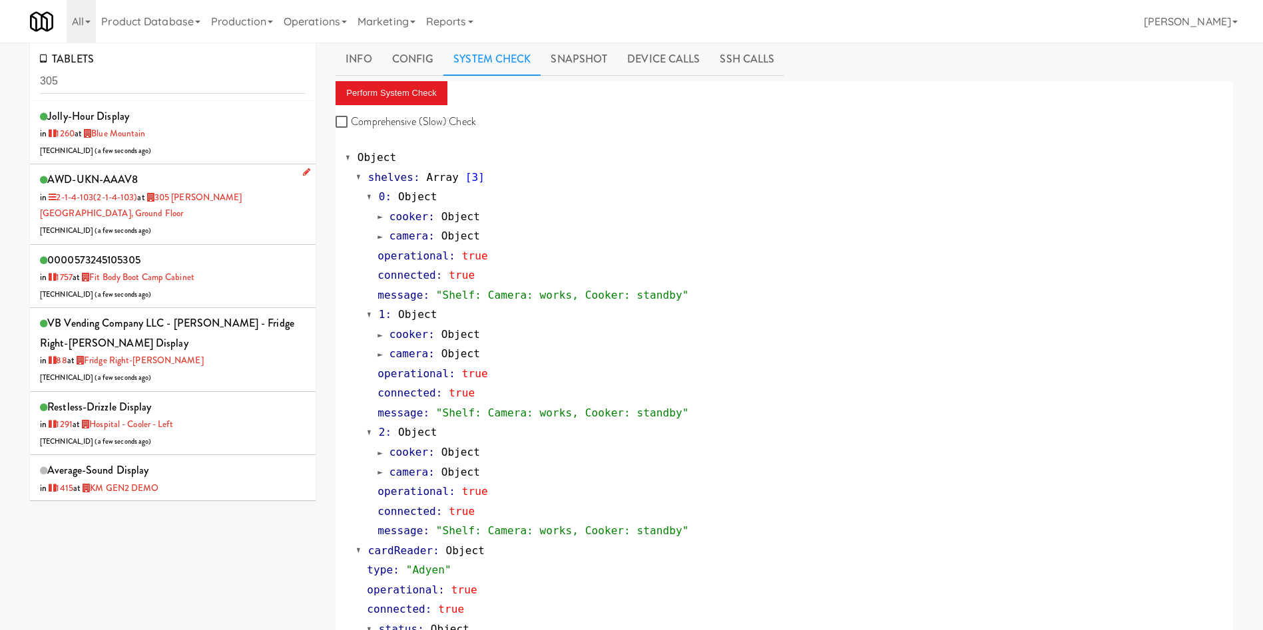
click at [231, 224] on div "AWD-UKN-AAAV8 in 2-1-4-103 (2-1-4-103) at [GEOGRAPHIC_DATA][PERSON_NAME], Groun…" at bounding box center [173, 204] width 266 height 69
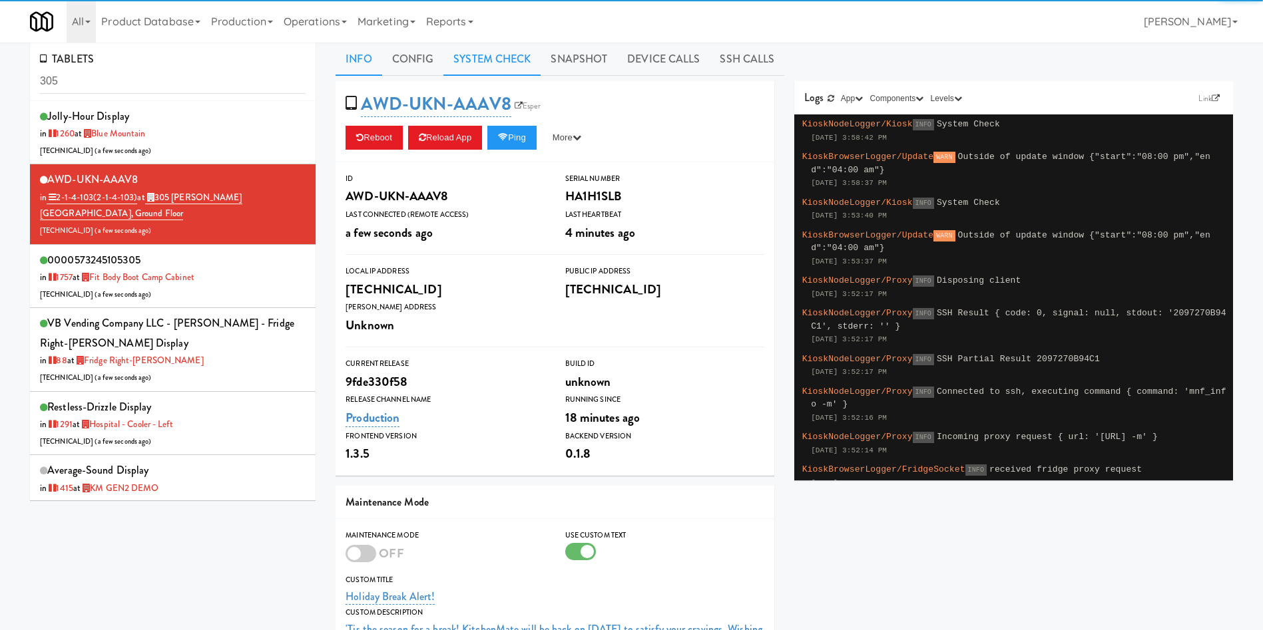
click at [505, 61] on link "System Check" at bounding box center [491, 59] width 97 height 33
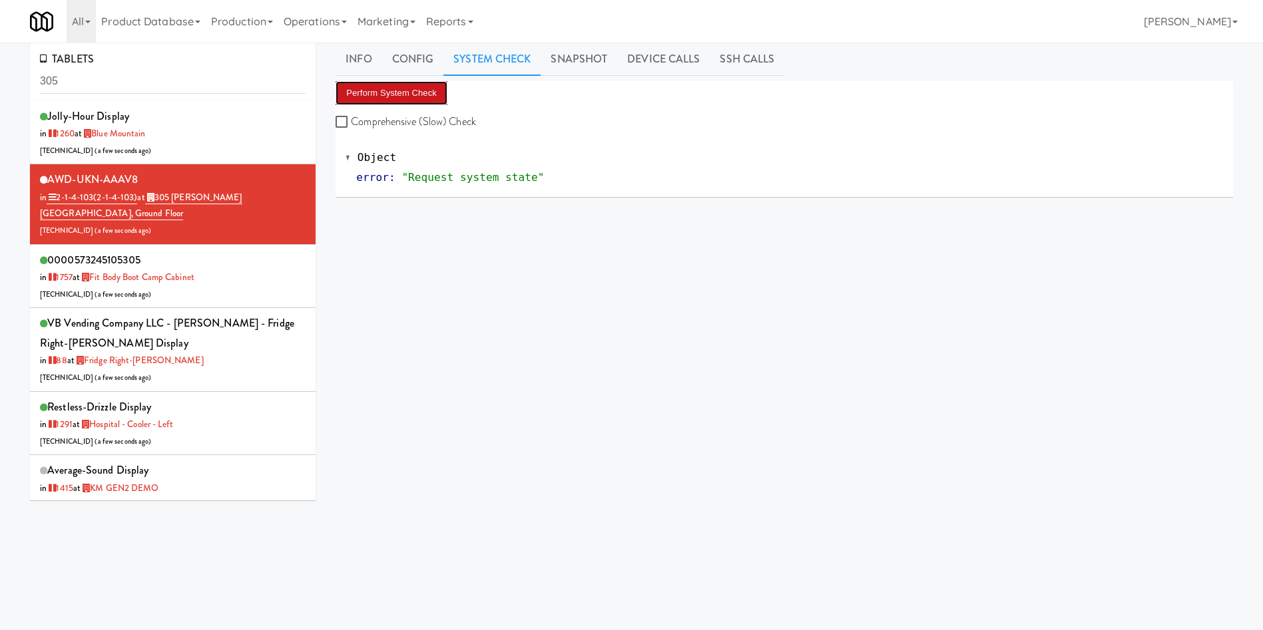
click at [404, 87] on button "Perform System Check" at bounding box center [391, 93] width 112 height 24
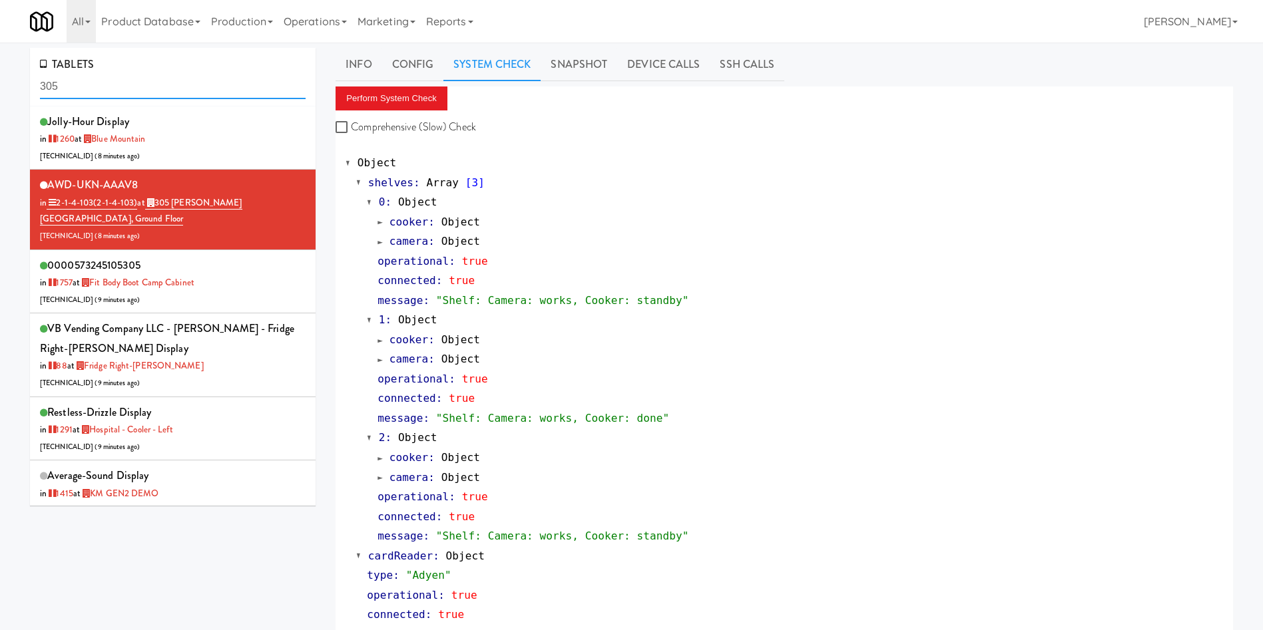
drag, startPoint x: 143, startPoint y: 81, endPoint x: 0, endPoint y: 81, distance: 143.1
click at [0, 81] on div "TABLETS 305 jolly-hour Display in [DATE] at [GEOGRAPHIC_DATA] [TECHNICAL_ID] ( …" at bounding box center [631, 641] width 1263 height 1187
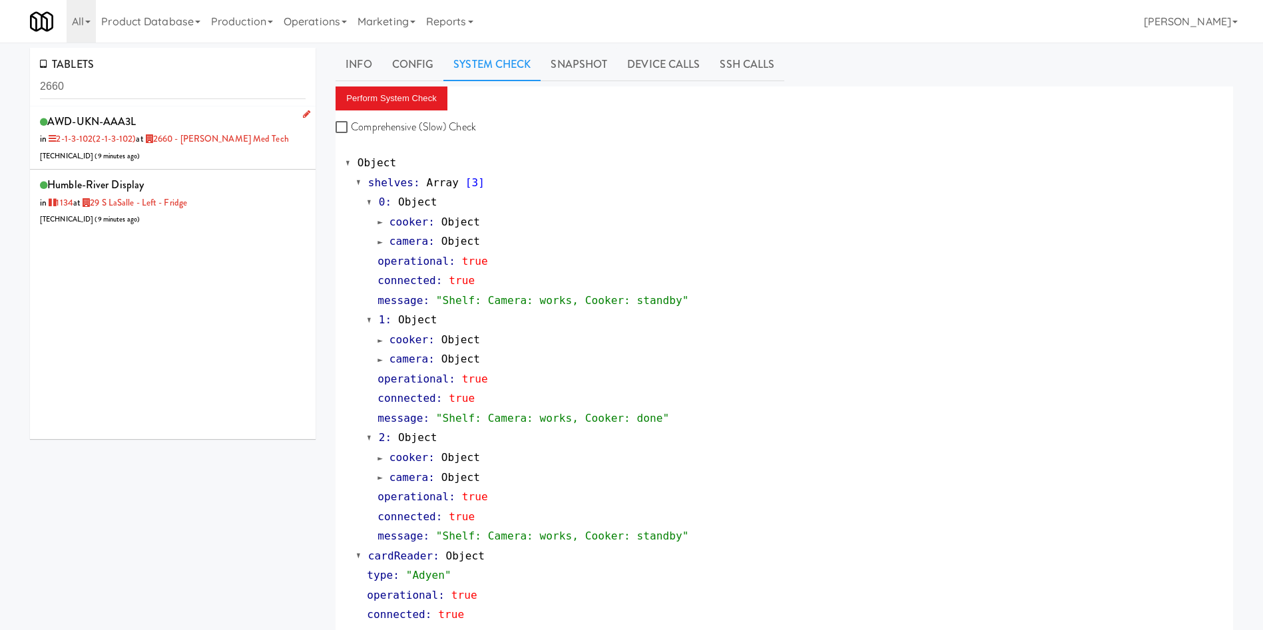
click at [252, 159] on div "AWD-UKN-AAA3L in 2-1-3-102 (2-1-3-102) at 2660 - [PERSON_NAME] Med Tech [TECHNI…" at bounding box center [173, 138] width 266 height 53
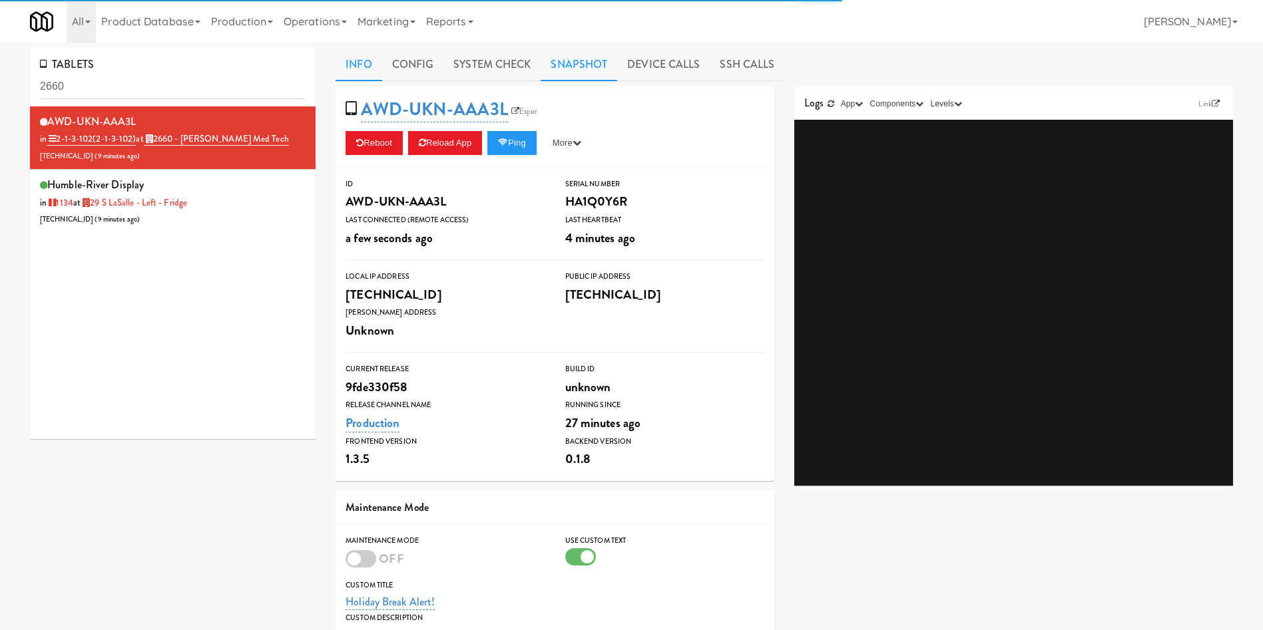
click at [587, 68] on link "Snapshot" at bounding box center [578, 64] width 77 height 33
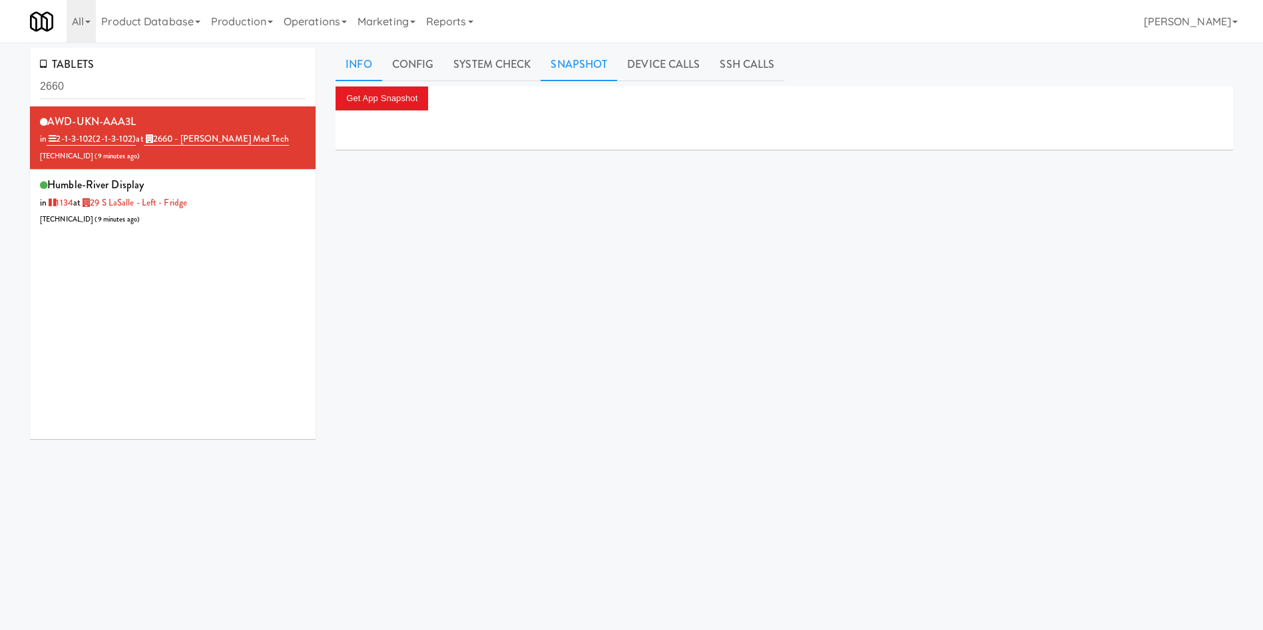
click at [367, 59] on link "Info" at bounding box center [358, 64] width 46 height 33
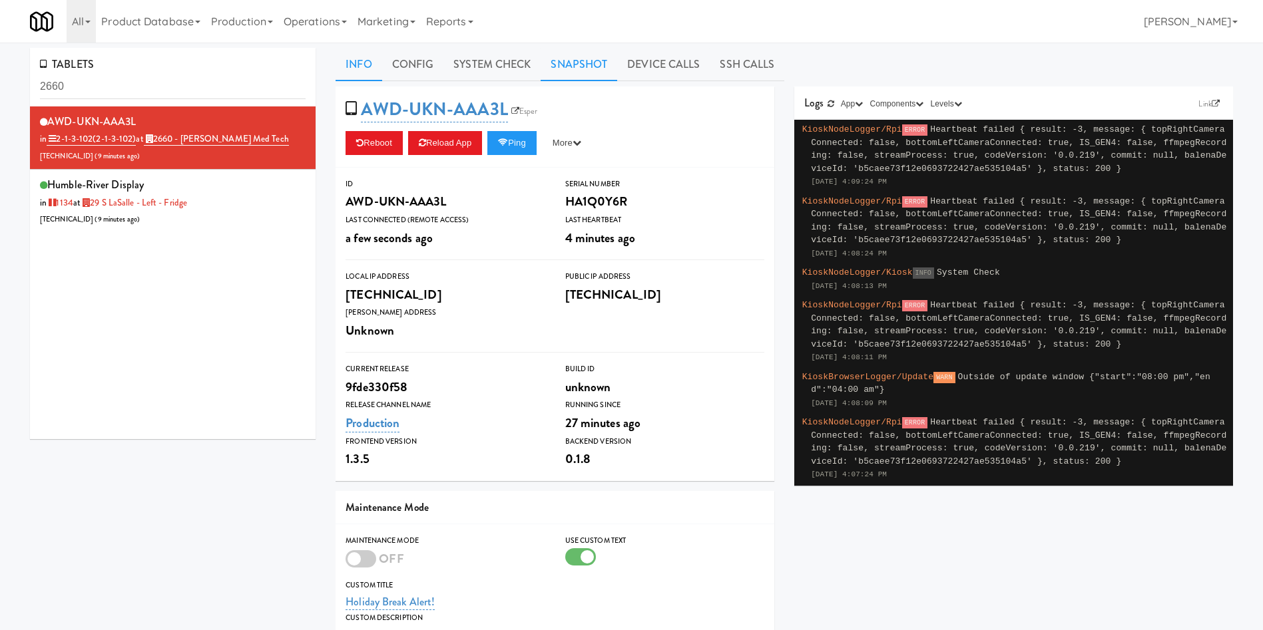
click at [571, 71] on link "Snapshot" at bounding box center [578, 64] width 77 height 33
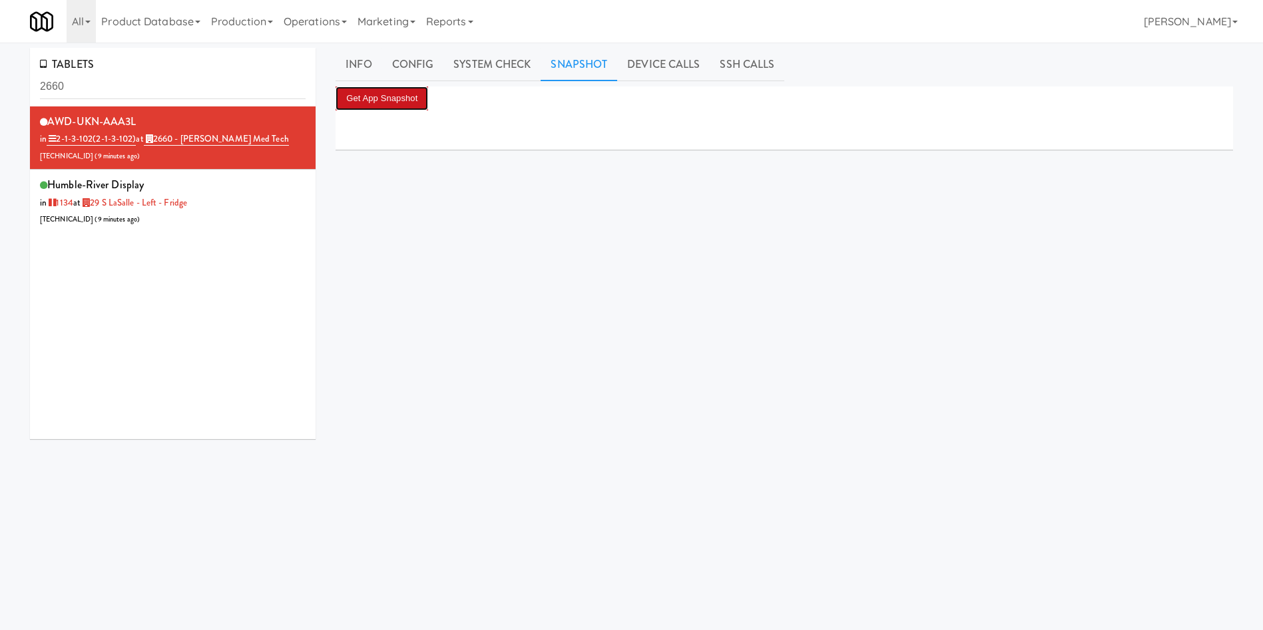
click at [407, 100] on button "Get App Snapshot" at bounding box center [381, 99] width 93 height 24
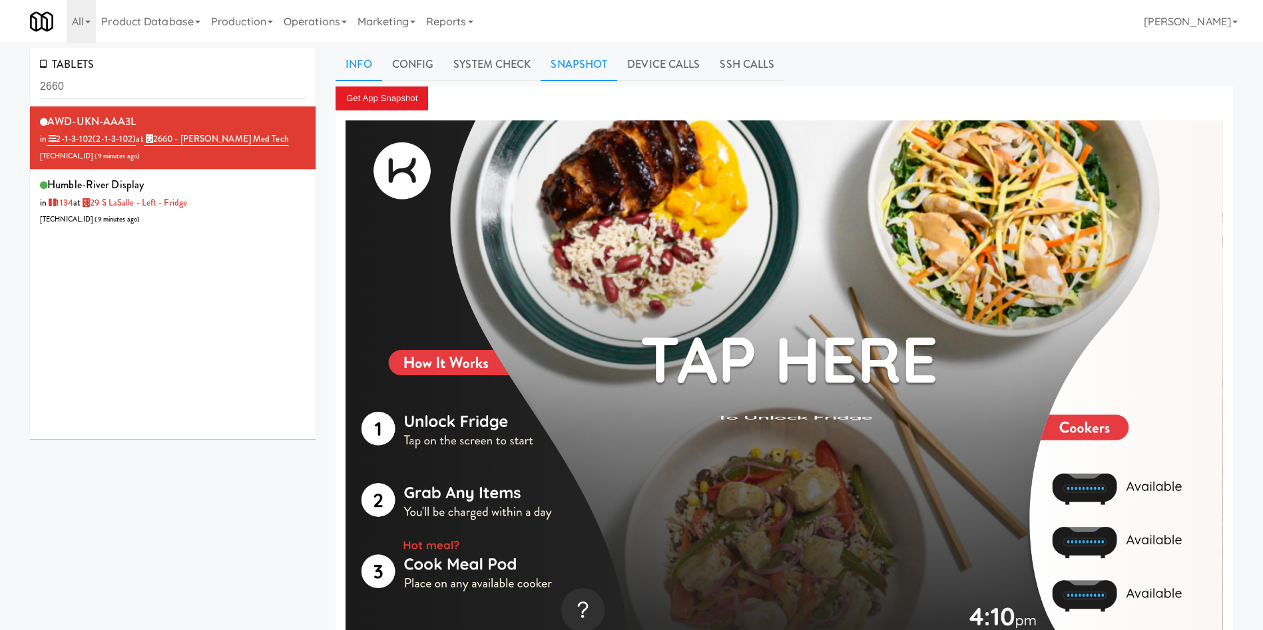
click at [365, 57] on link "Info" at bounding box center [358, 64] width 46 height 33
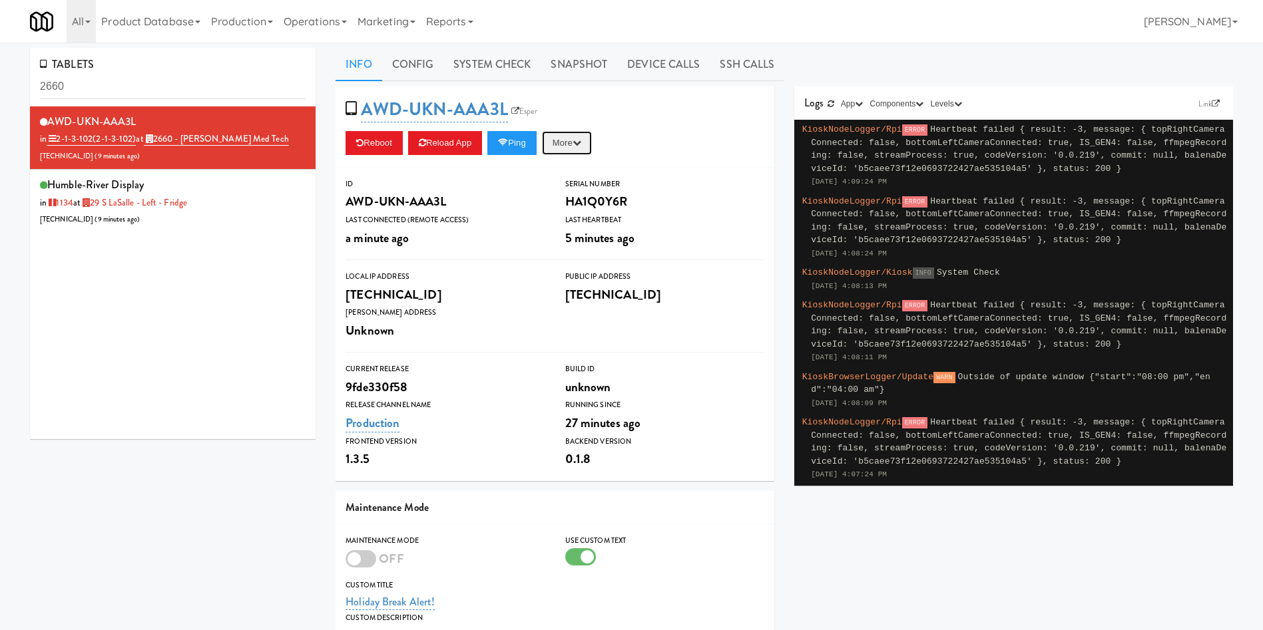
click at [580, 142] on button "More" at bounding box center [567, 143] width 50 height 24
click at [576, 198] on link "Restart Server" at bounding box center [536, 194] width 121 height 24
click at [484, 57] on link "System Check" at bounding box center [491, 64] width 97 height 33
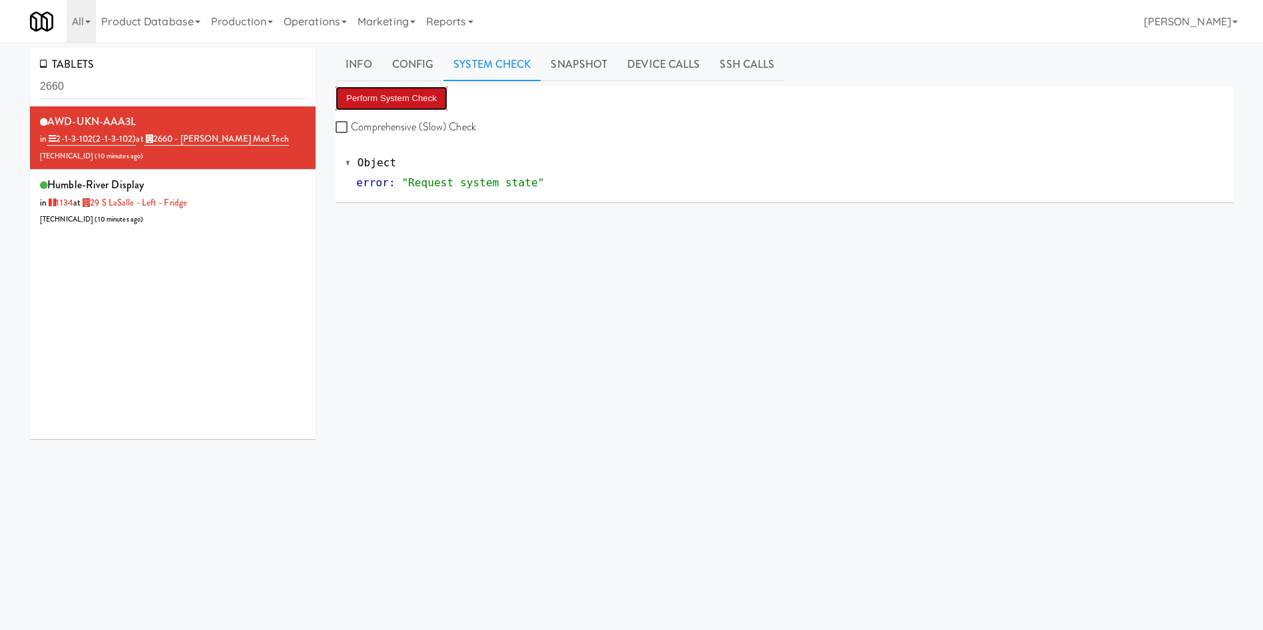
click at [401, 94] on button "Perform System Check" at bounding box center [391, 99] width 112 height 24
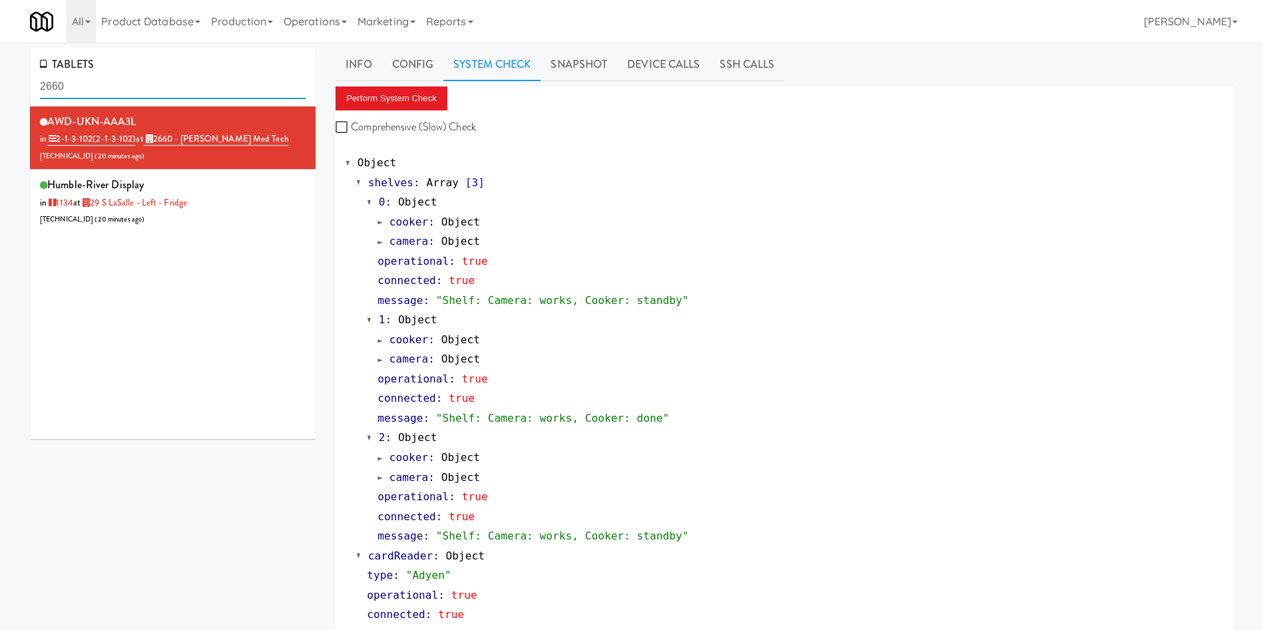
drag, startPoint x: 126, startPoint y: 92, endPoint x: 0, endPoint y: 92, distance: 126.5
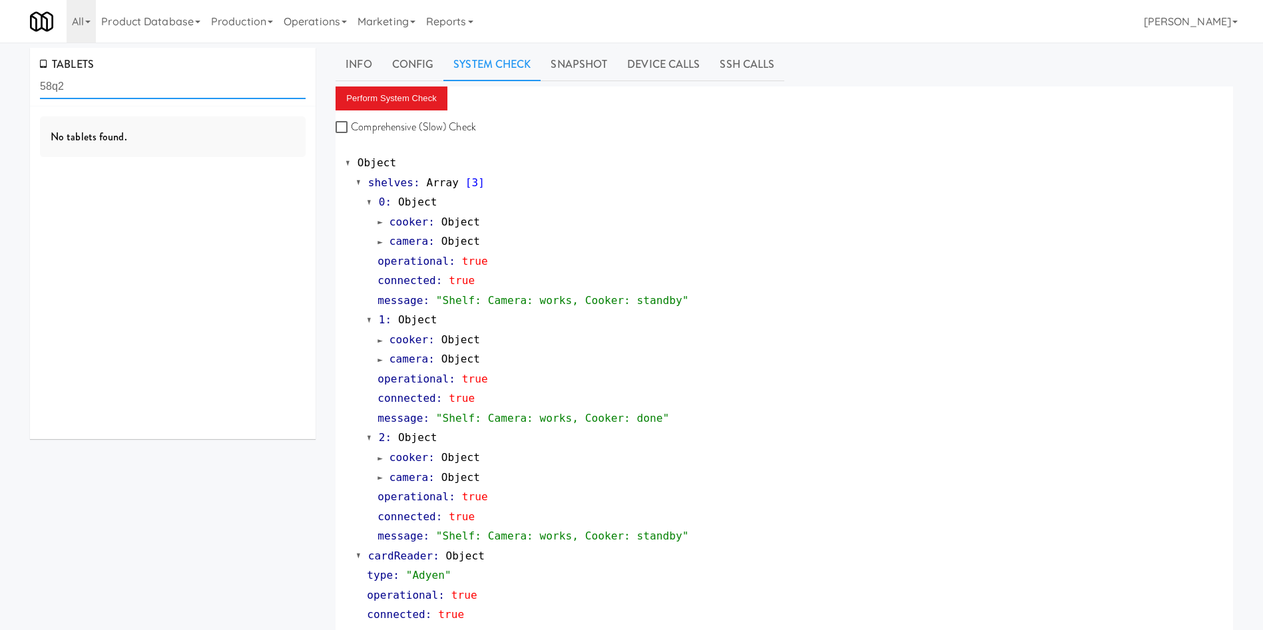
drag, startPoint x: 80, startPoint y: 93, endPoint x: 0, endPoint y: 85, distance: 80.2
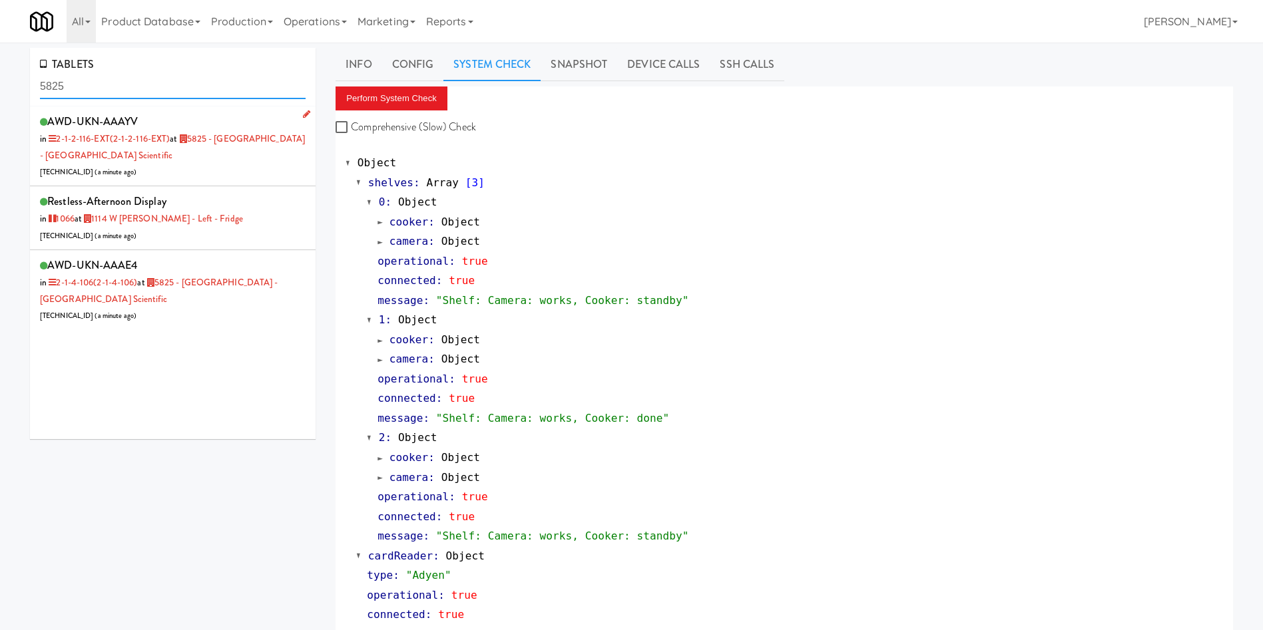
type input "5825"
click at [236, 162] on div "AWD-UKN-AAAYV in 2-1-2-116-EXT (2-1-2-116-EXT) at 5825 - [GEOGRAPHIC_DATA] - [G…" at bounding box center [173, 146] width 266 height 69
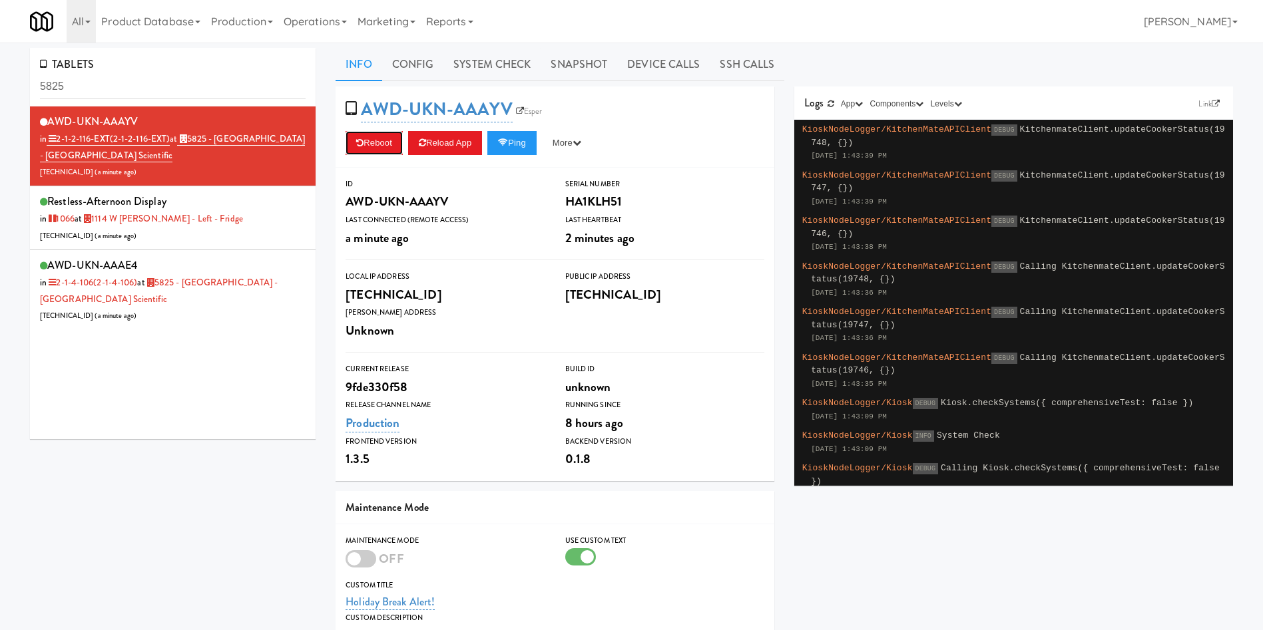
drag, startPoint x: 391, startPoint y: 137, endPoint x: 694, endPoint y: 118, distance: 304.1
click at [694, 118] on div "AWD-UKN-AAAYV Esper Reboot Reload App Ping More Ping Server Restart Server Forc…" at bounding box center [554, 127] width 439 height 81
click at [589, 61] on link "Snapshot" at bounding box center [578, 64] width 77 height 33
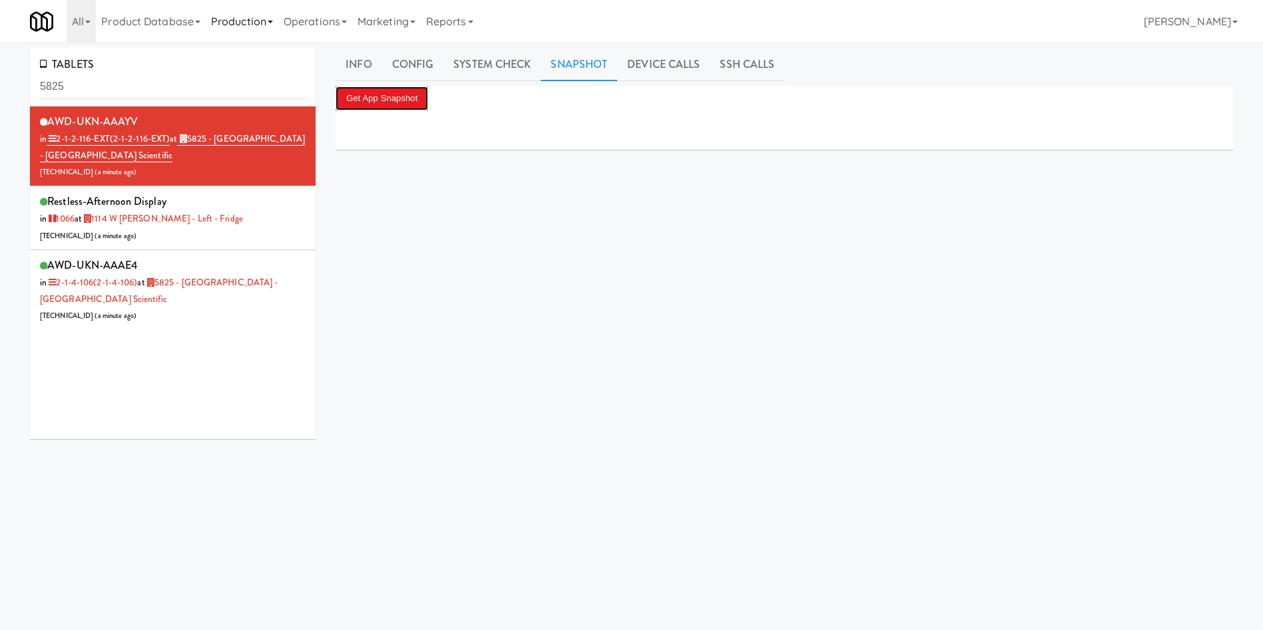
drag, startPoint x: 407, startPoint y: 90, endPoint x: 256, endPoint y: 1, distance: 175.5
click at [405, 89] on button "Get App Snapshot" at bounding box center [381, 99] width 93 height 24
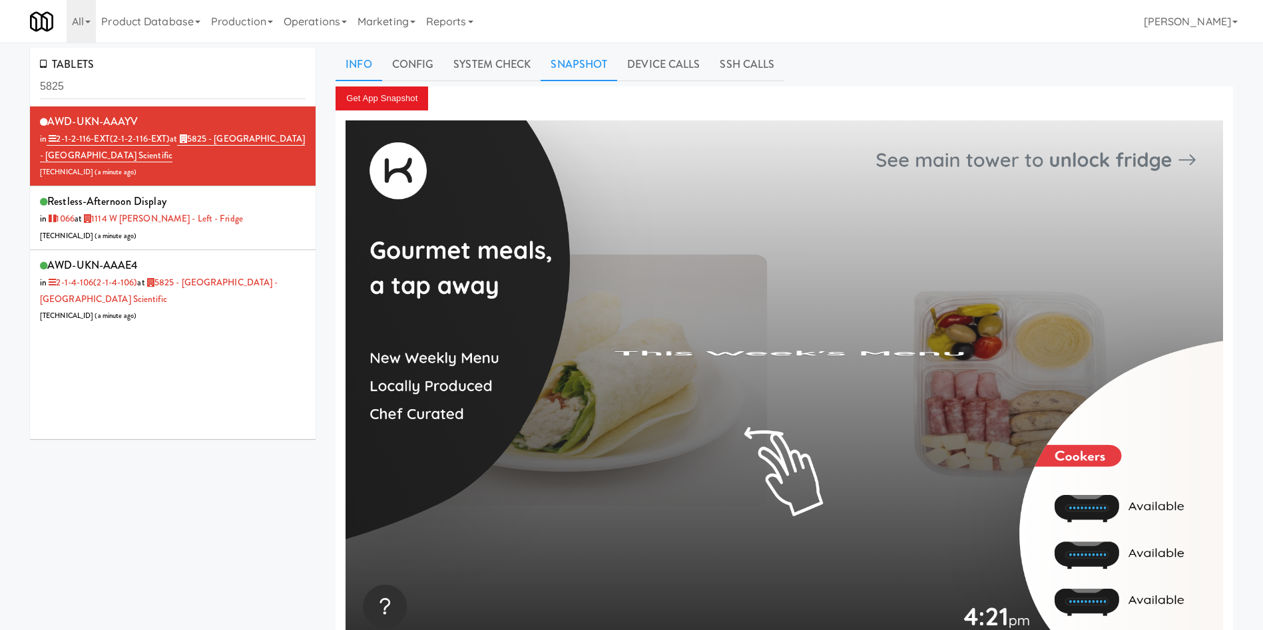
click at [344, 59] on link "Info" at bounding box center [358, 64] width 46 height 33
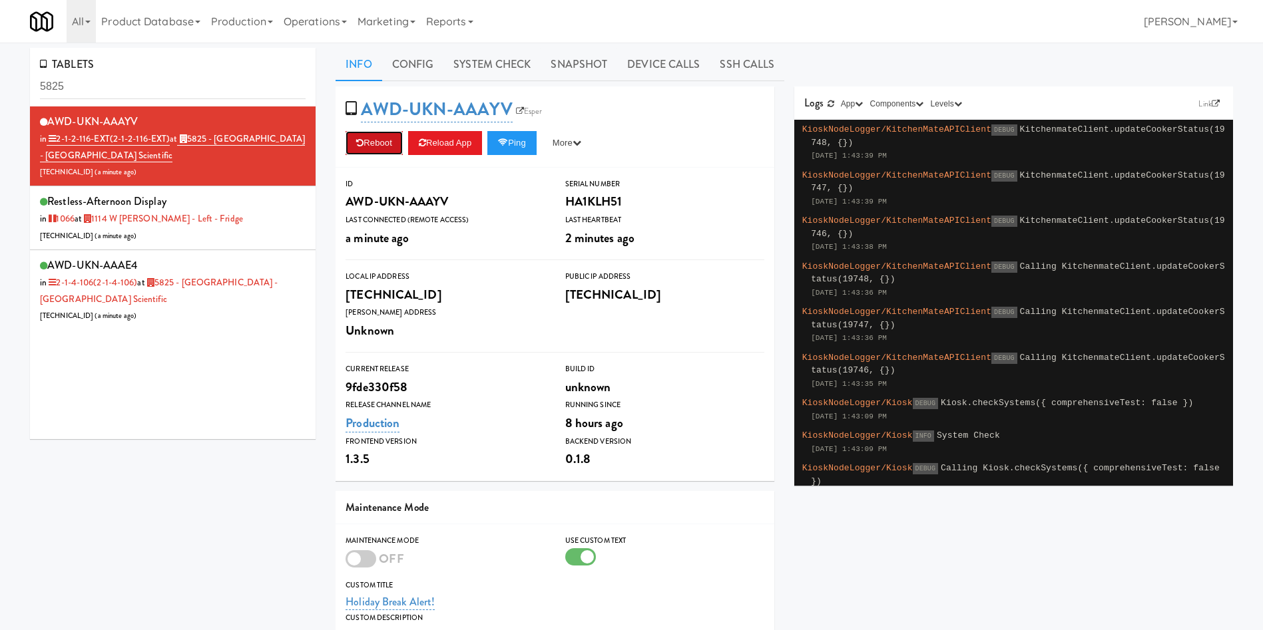
click at [387, 143] on button "Reboot" at bounding box center [373, 143] width 57 height 24
